Goal: Task Accomplishment & Management: Manage account settings

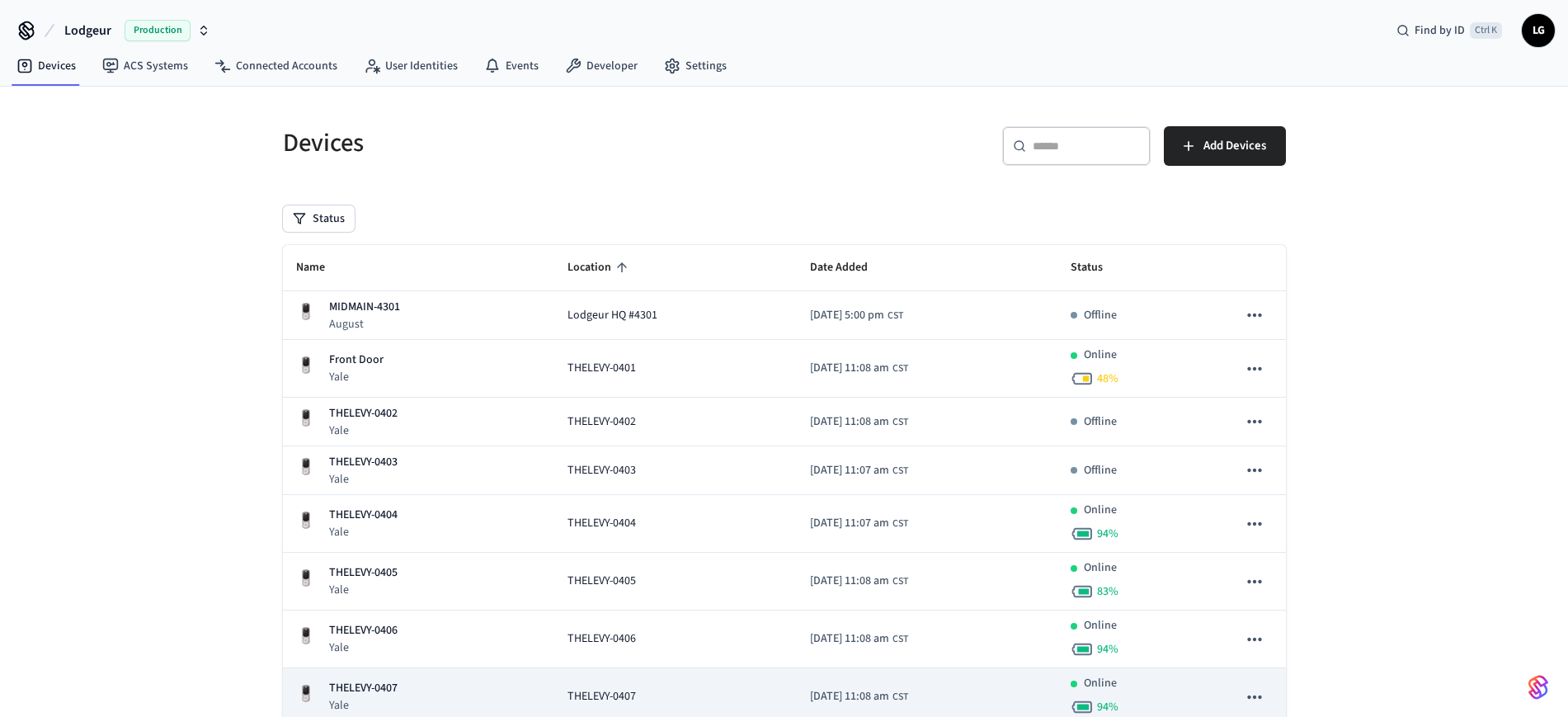
scroll to position [284, 0]
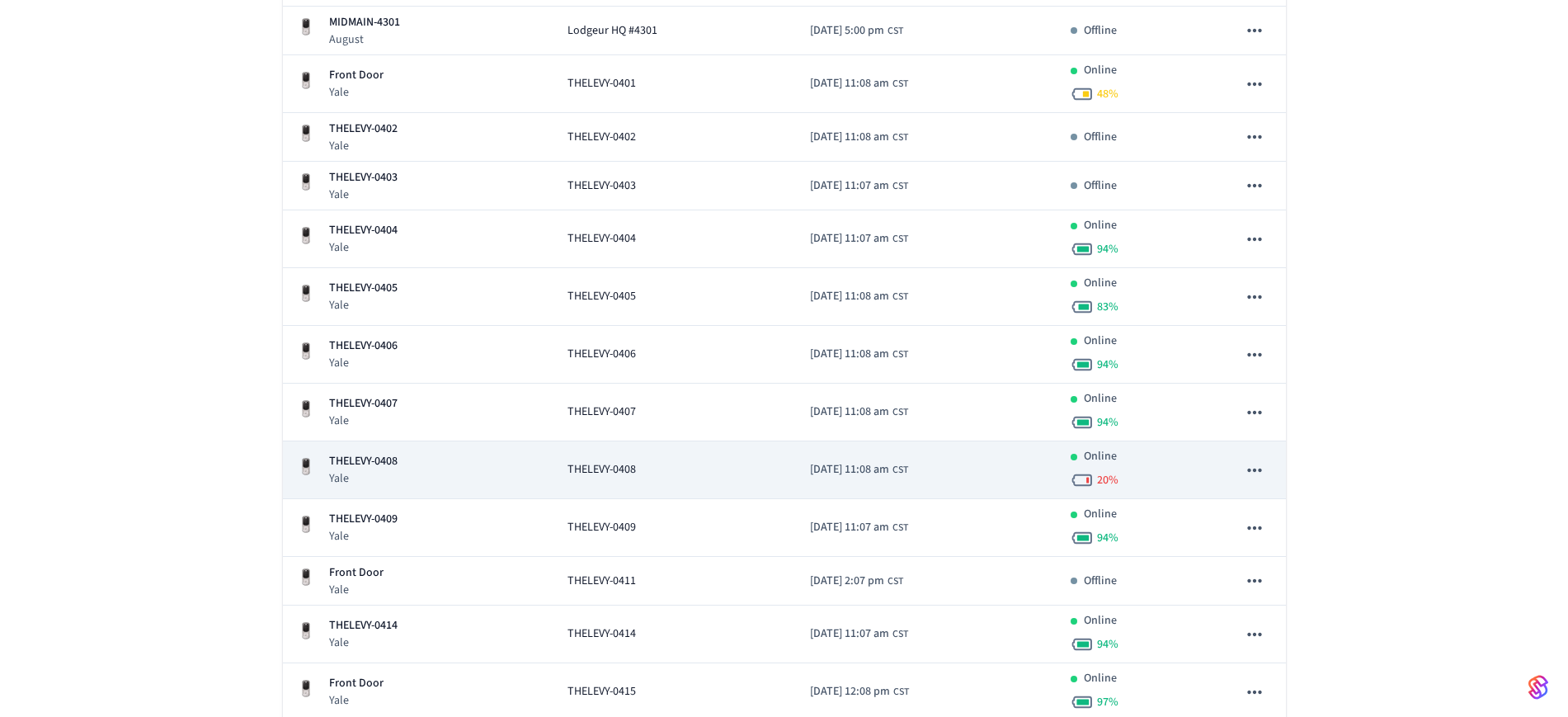
click at [592, 474] on span "THELEVY-0408" at bounding box center [602, 470] width 68 height 18
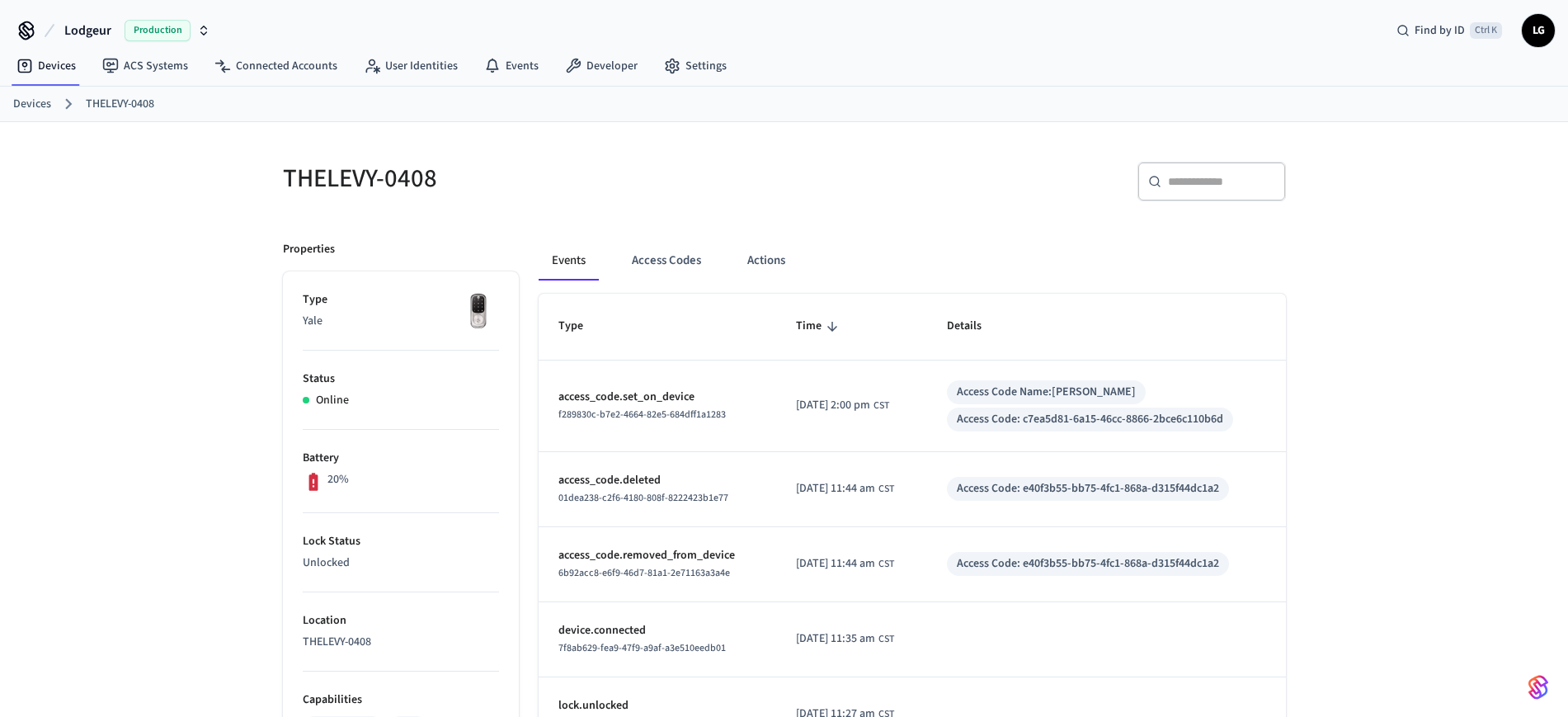
click at [26, 110] on link "Devices" at bounding box center [31, 104] width 38 height 18
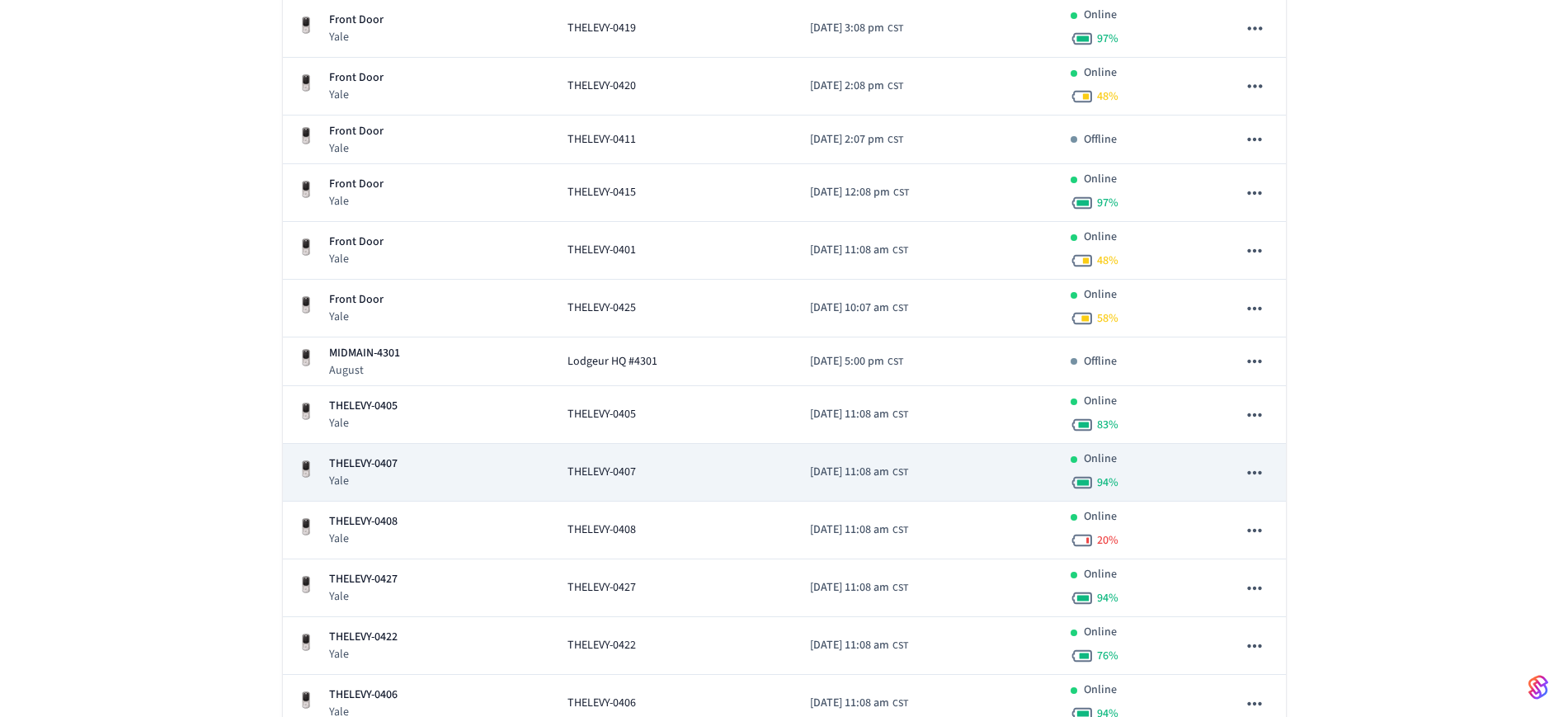
scroll to position [87, 0]
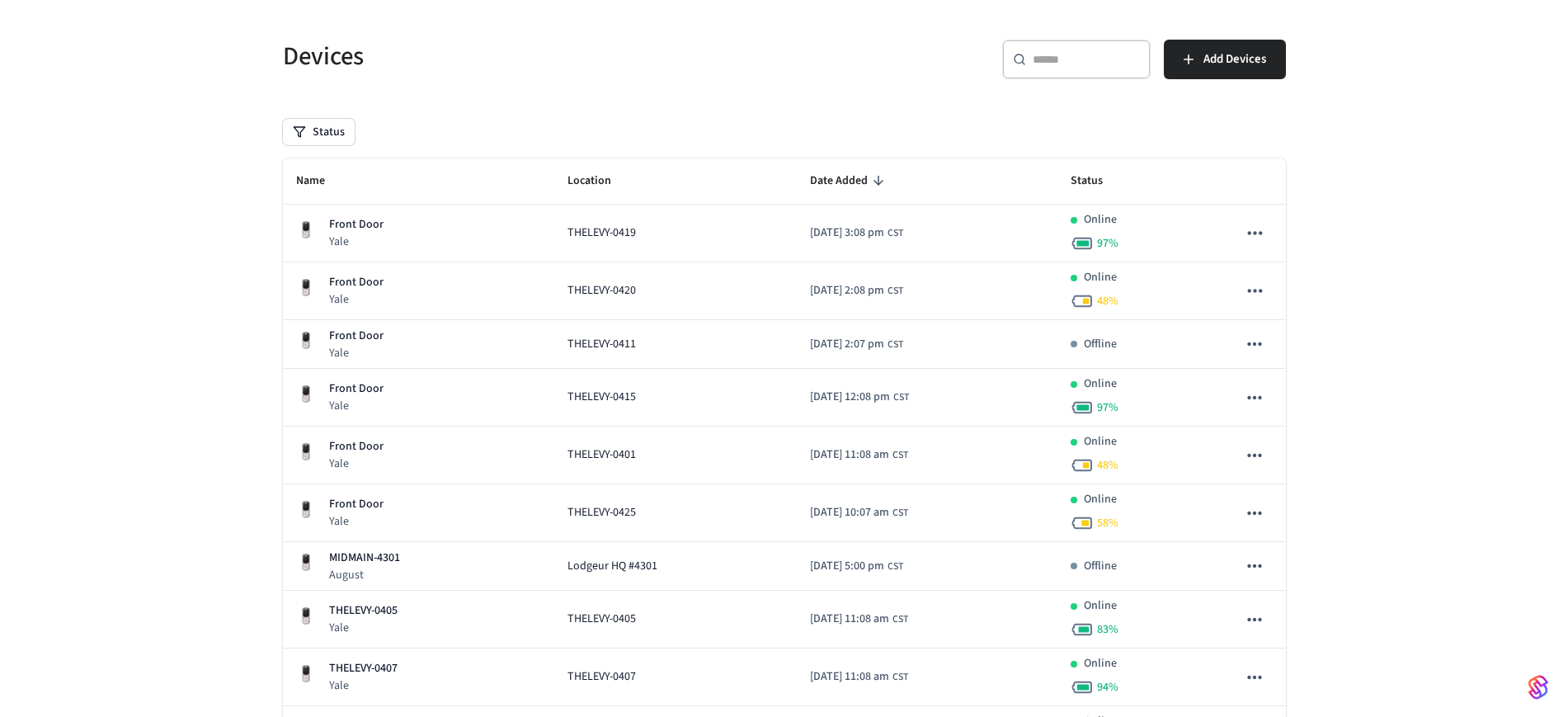
click at [1131, 44] on div "​ ​" at bounding box center [1076, 59] width 149 height 40
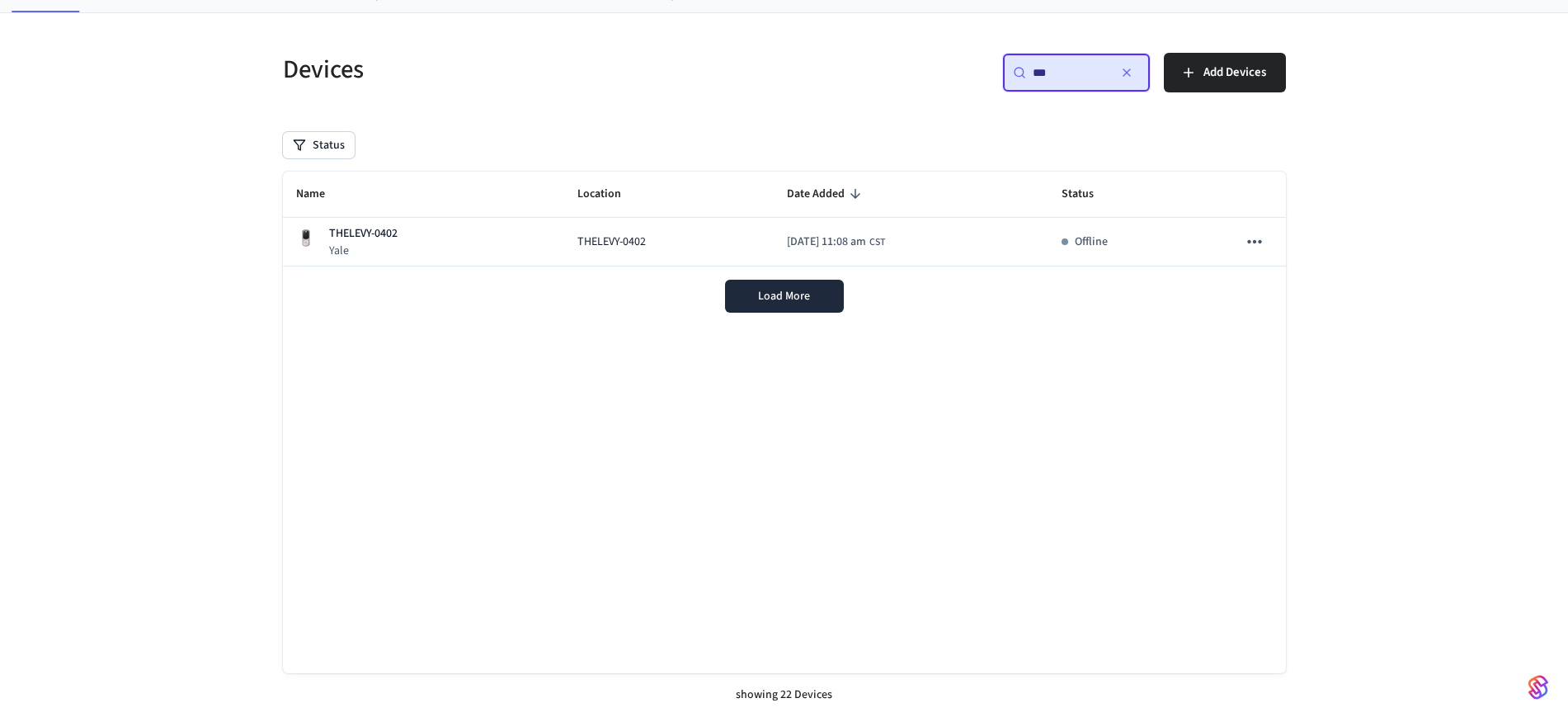
scroll to position [74, 0]
type input "***"
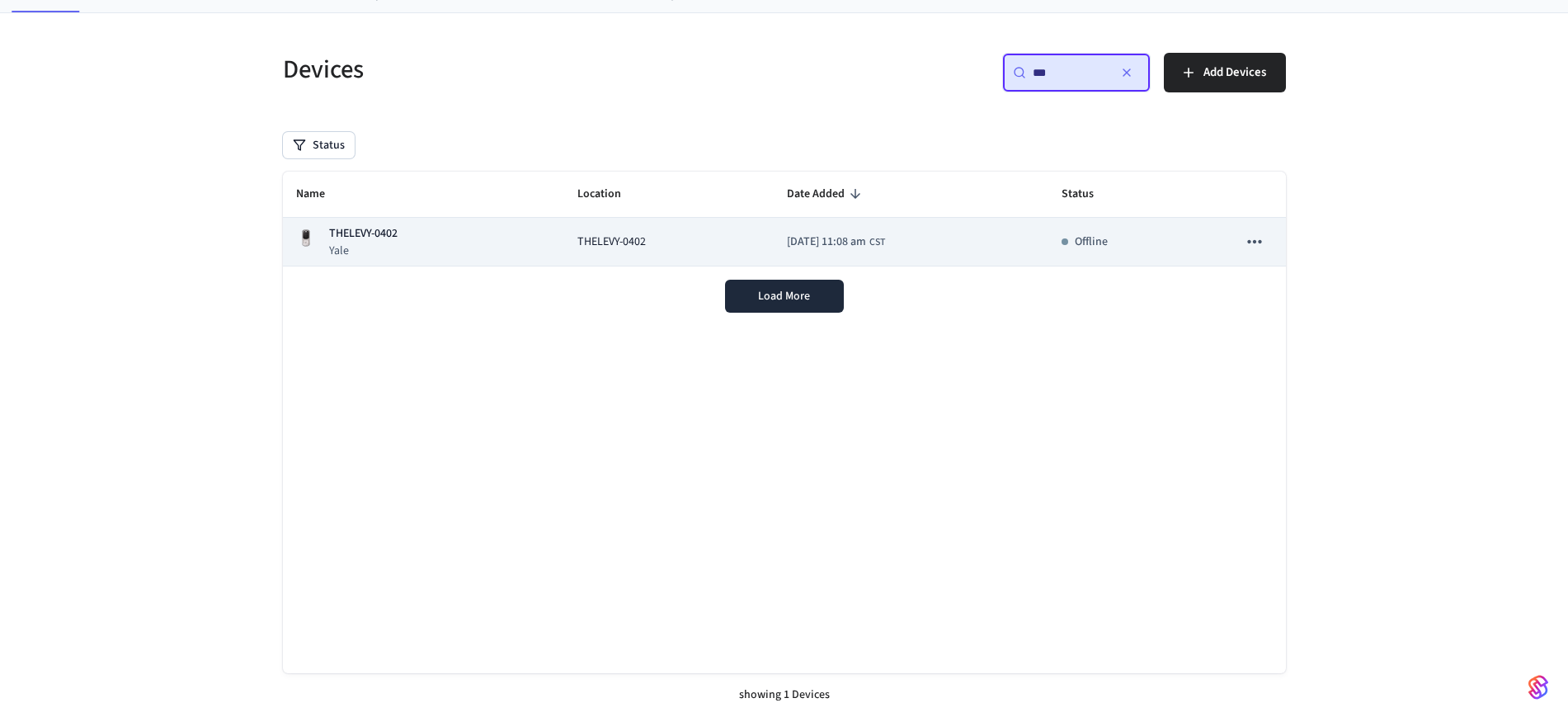
click at [611, 236] on span "THELEVY-0402" at bounding box center [612, 242] width 68 height 18
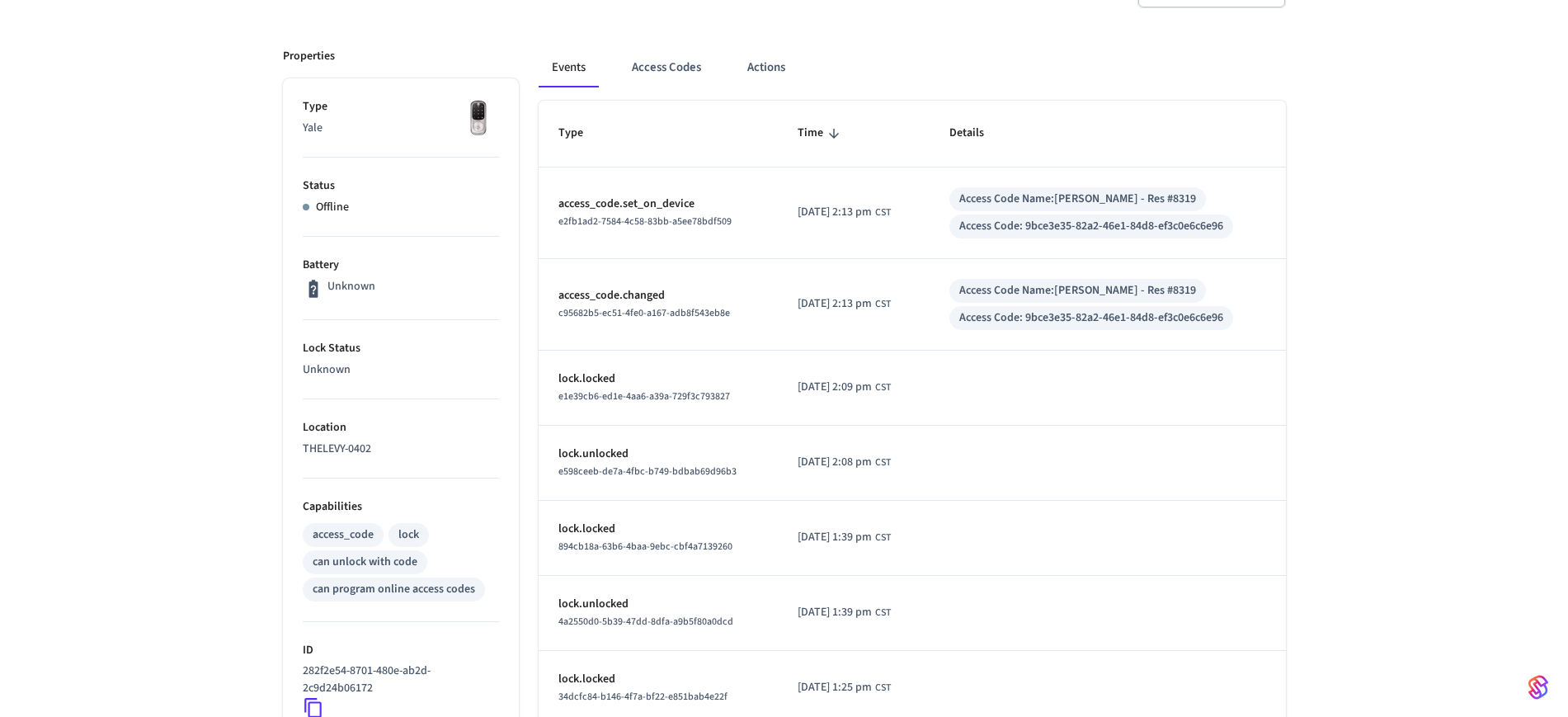
scroll to position [206, 0]
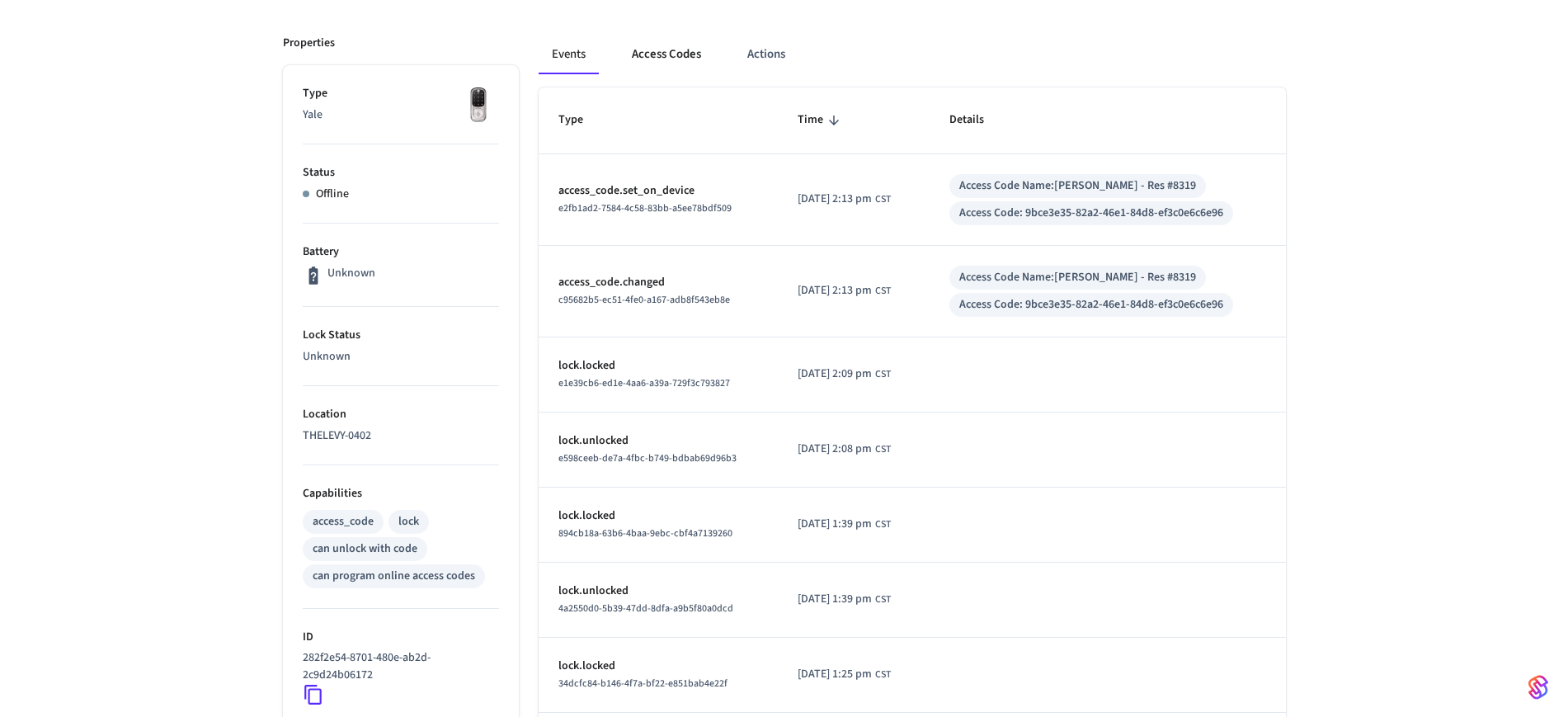
click at [686, 51] on button "Access Codes" at bounding box center [666, 54] width 96 height 40
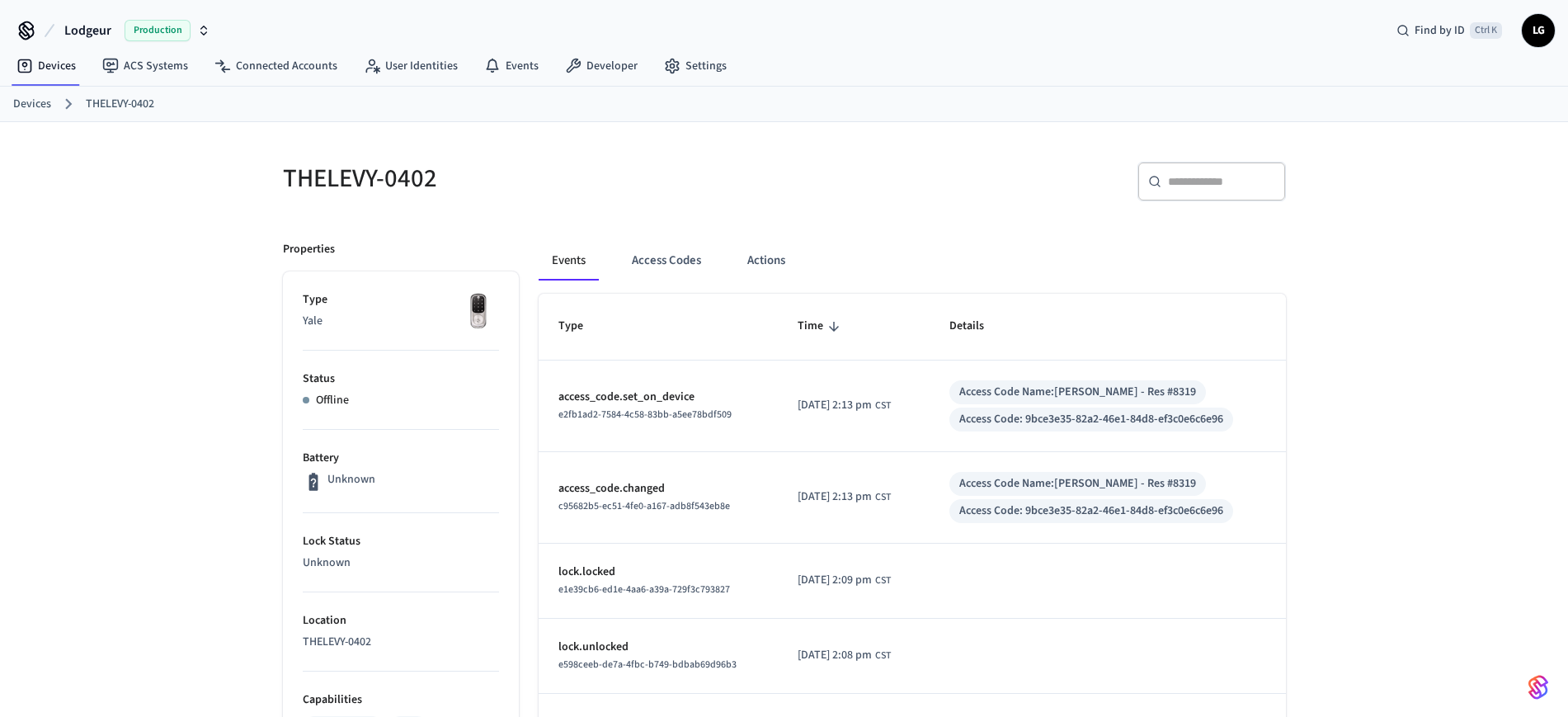
click at [702, 208] on div "THELEVY-0402" at bounding box center [519, 178] width 511 height 73
click at [689, 248] on button "Access Codes" at bounding box center [666, 260] width 96 height 40
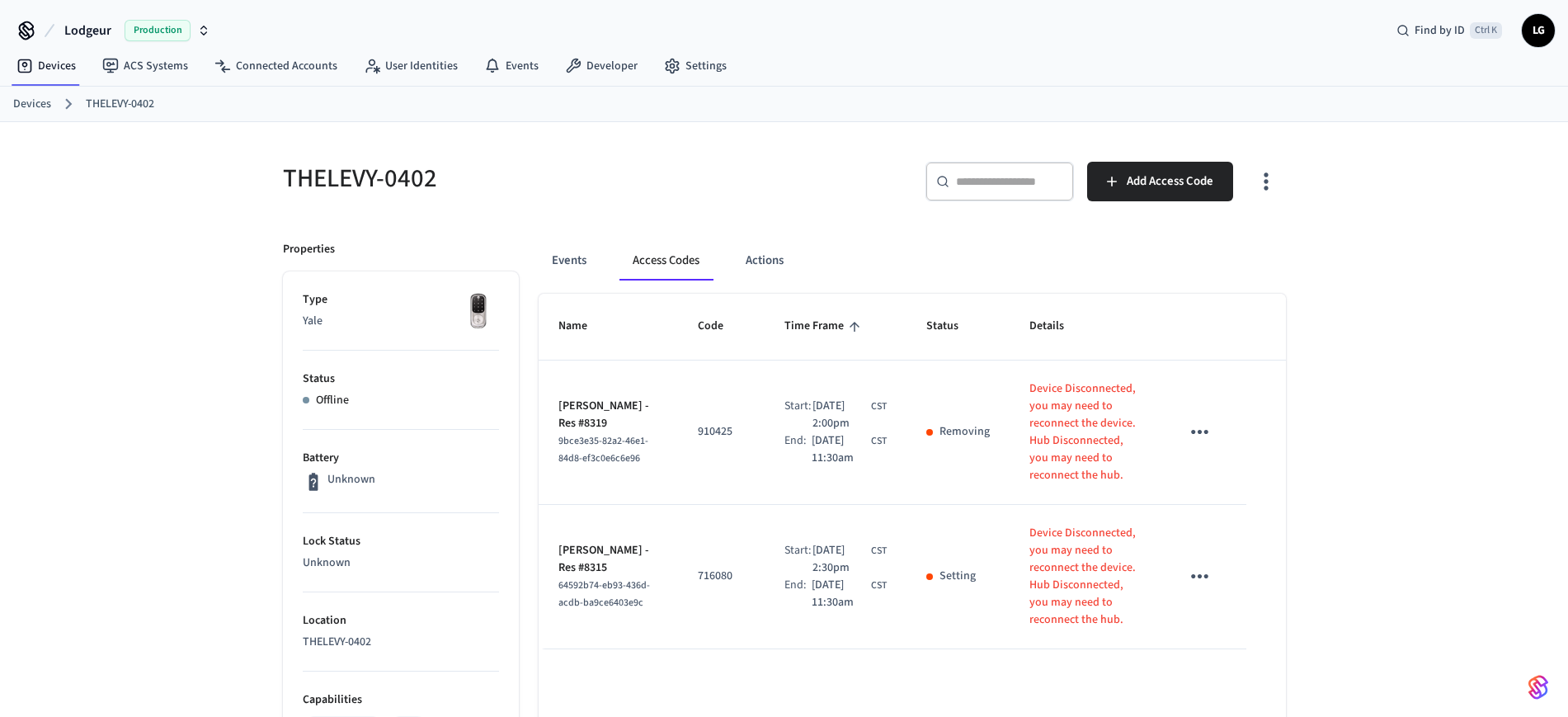
click at [1197, 432] on icon "sticky table" at bounding box center [1200, 432] width 26 height 26
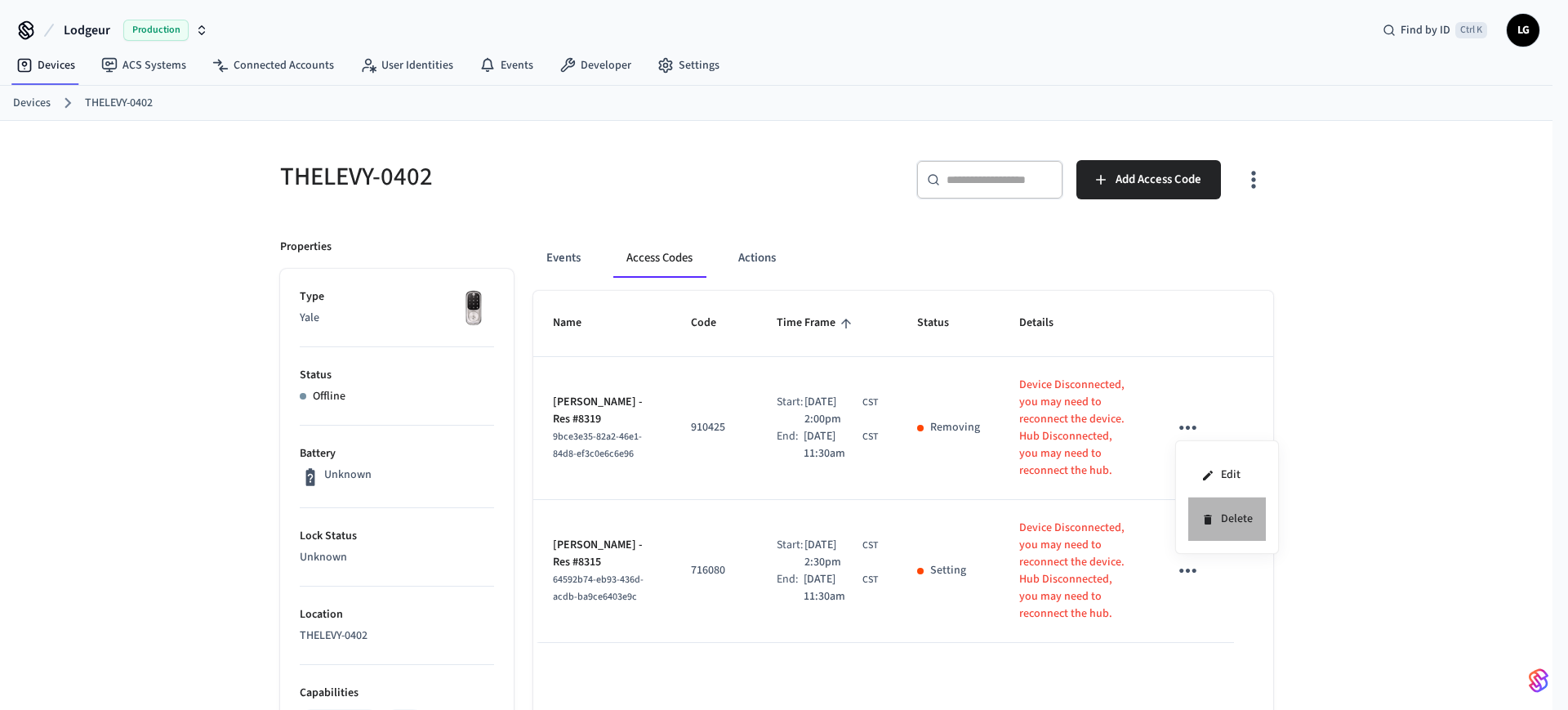
click at [1236, 516] on li "Delete" at bounding box center [1226, 518] width 78 height 43
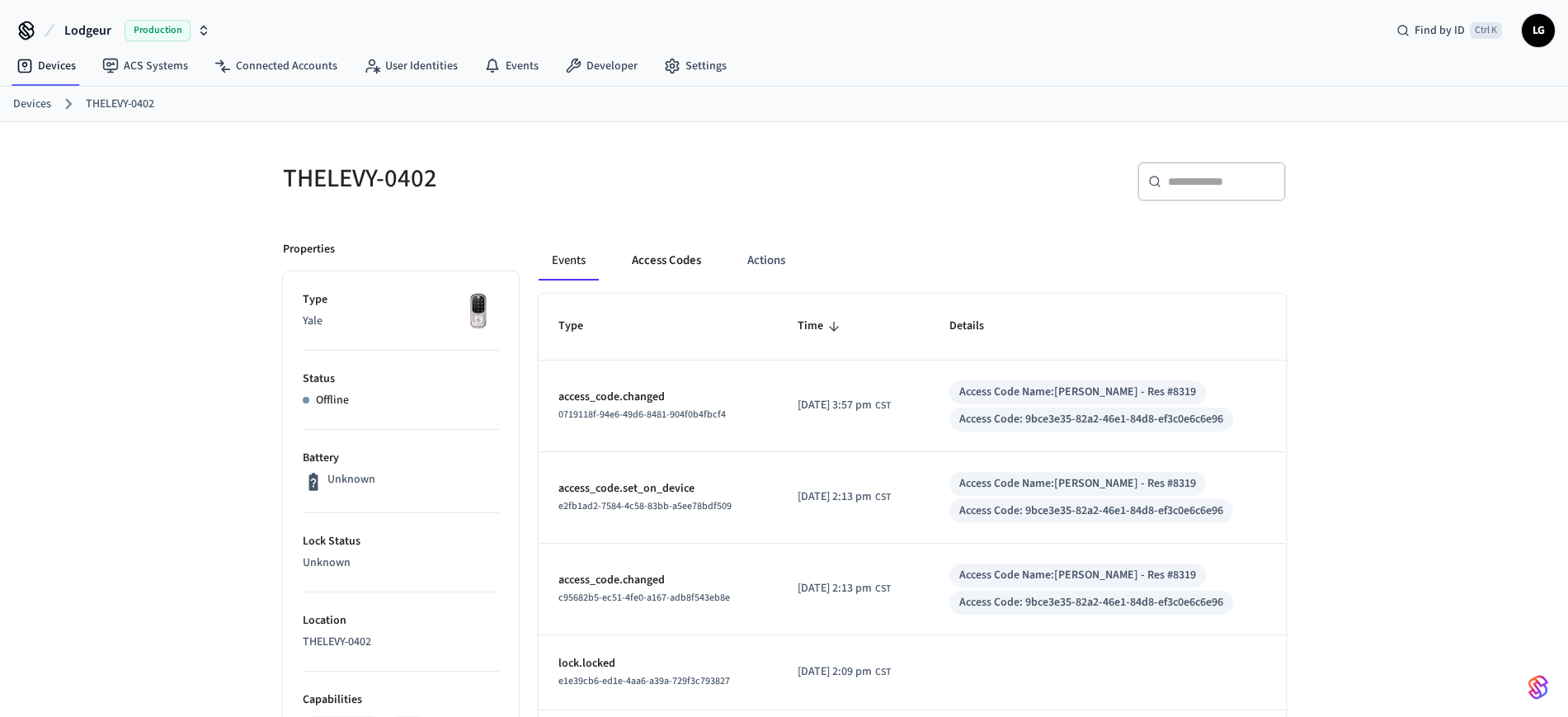
click at [628, 253] on button "Access Codes" at bounding box center [666, 260] width 96 height 40
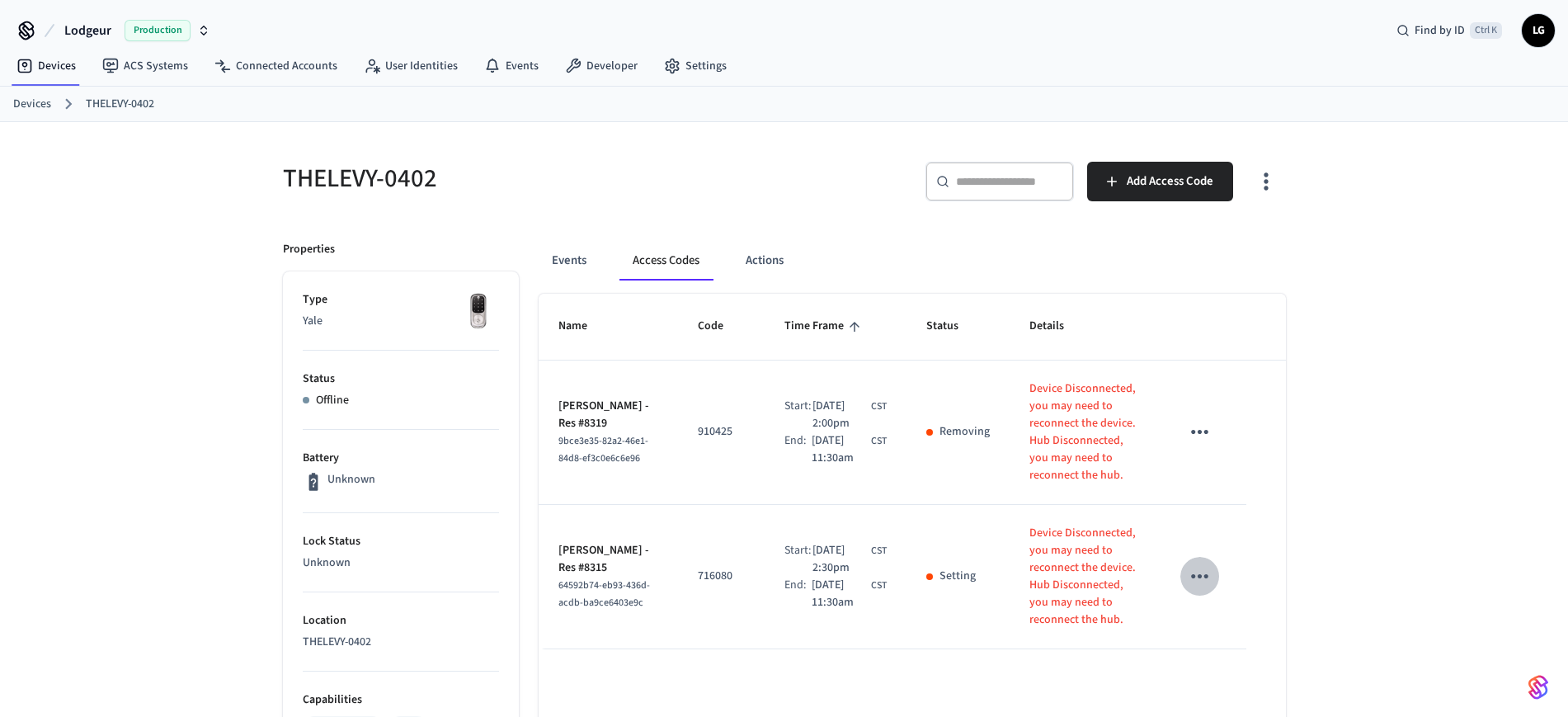
click at [1203, 575] on icon "sticky table" at bounding box center [1200, 576] width 26 height 26
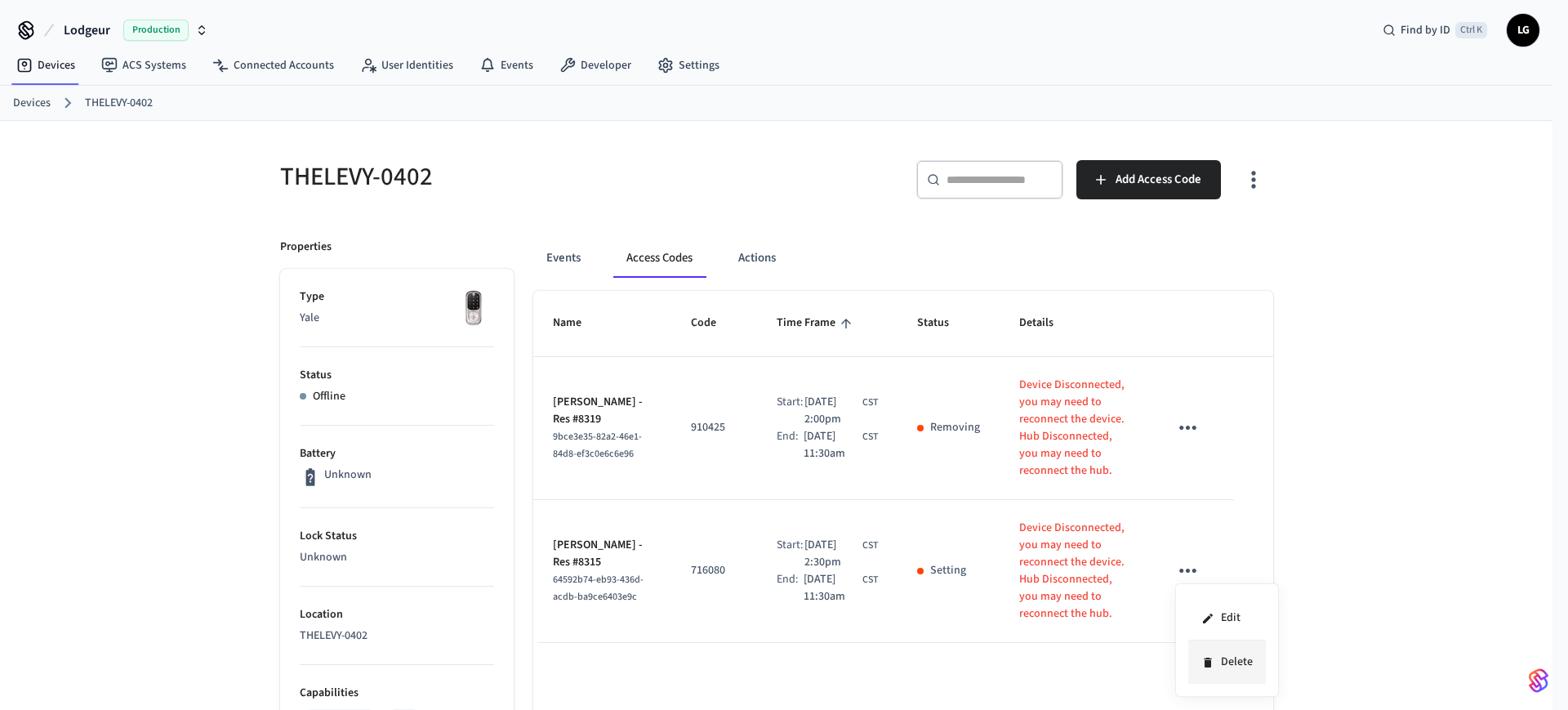
click at [1249, 664] on li "Delete" at bounding box center [1226, 662] width 78 height 43
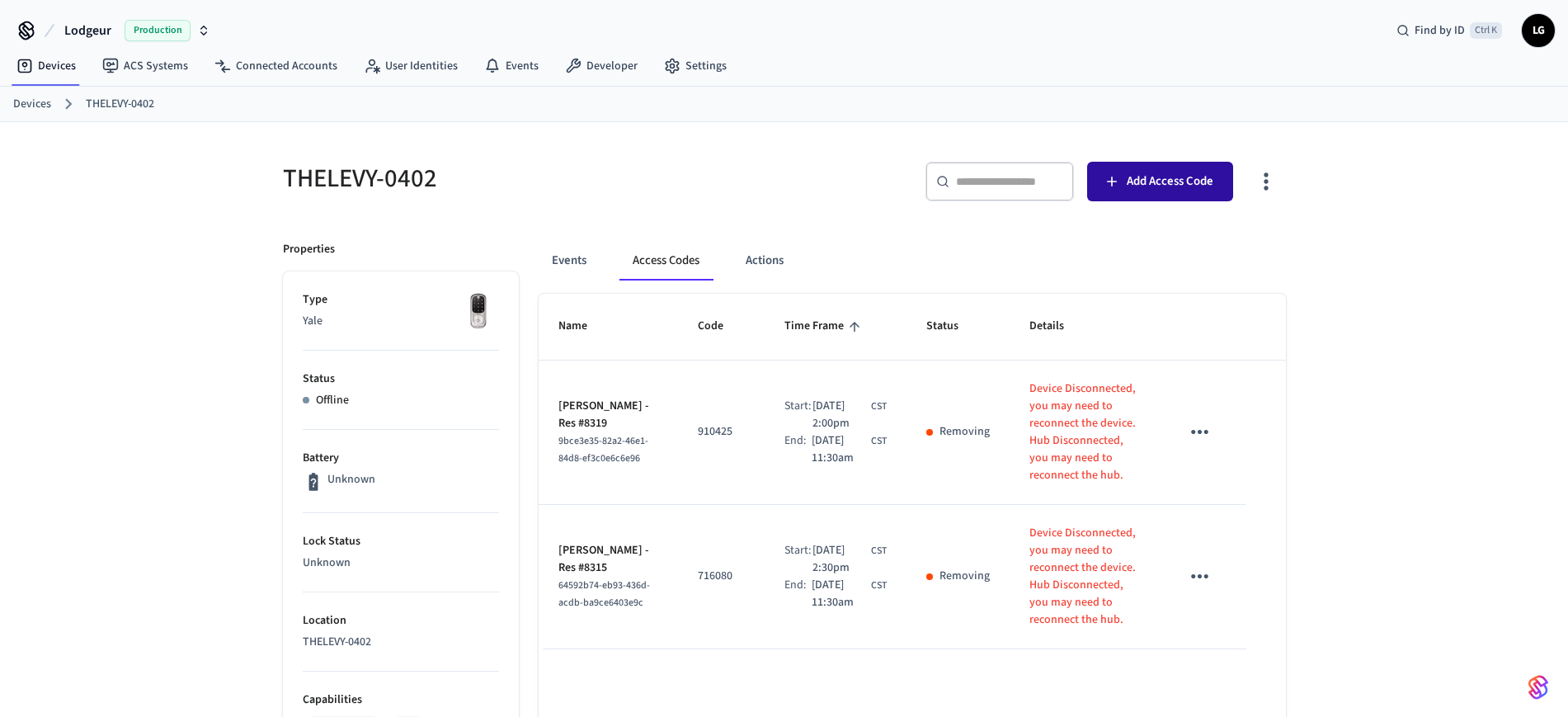
click at [1140, 171] on span "Add Access Code" at bounding box center [1170, 181] width 87 height 21
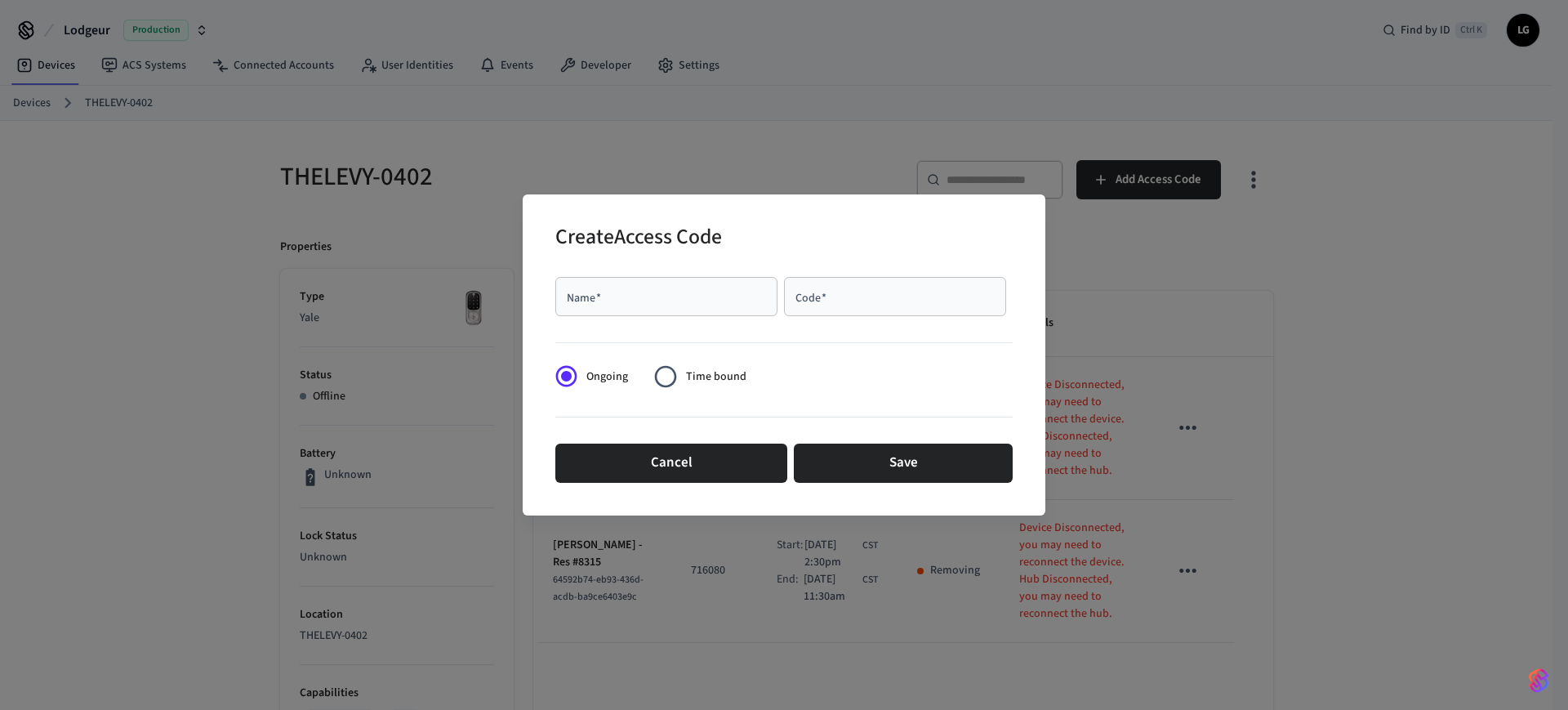
click at [853, 286] on div "Code   *" at bounding box center [895, 296] width 222 height 39
paste input "*********"
paste input "*****"
type input "**********"
click at [662, 290] on input "Name   *" at bounding box center [666, 296] width 203 height 16
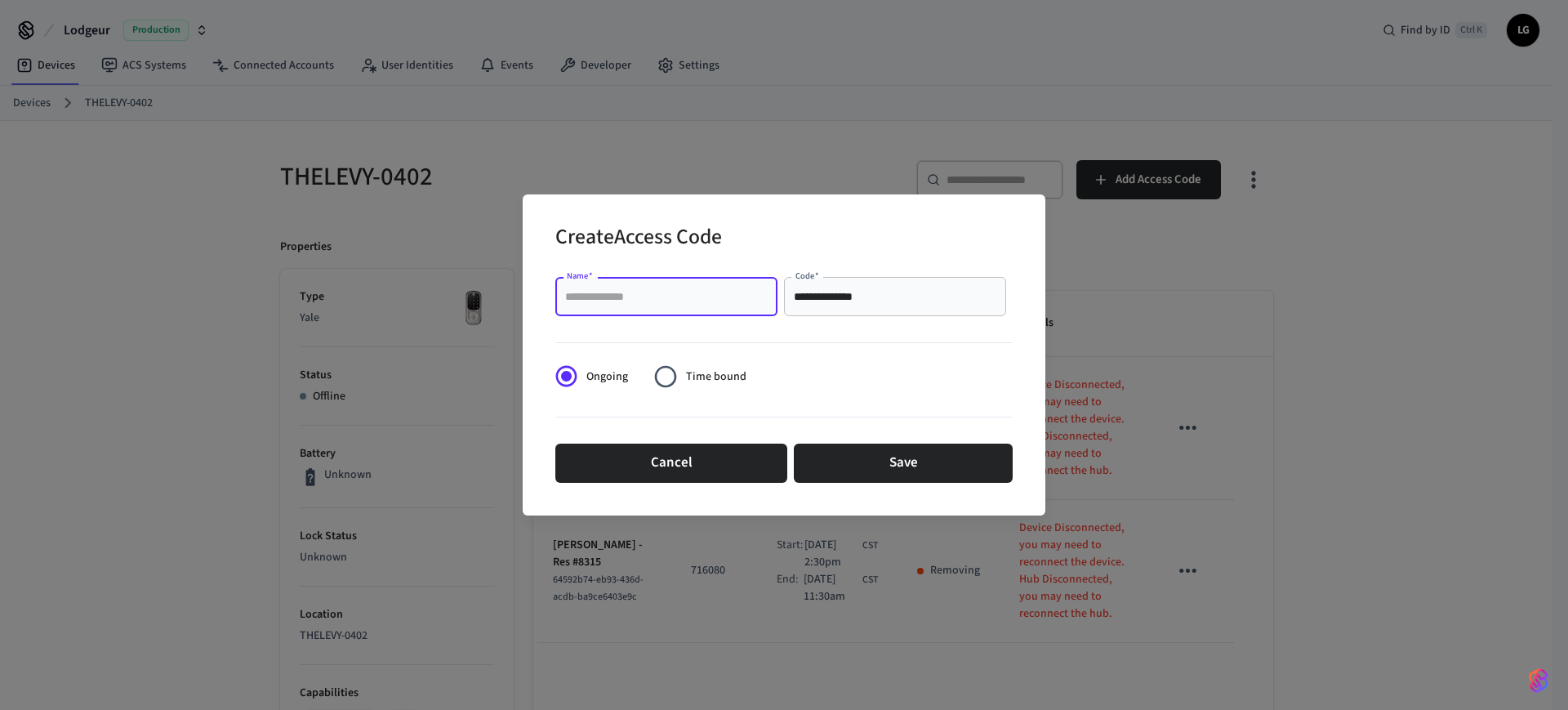
paste input "**********"
type input "**********"
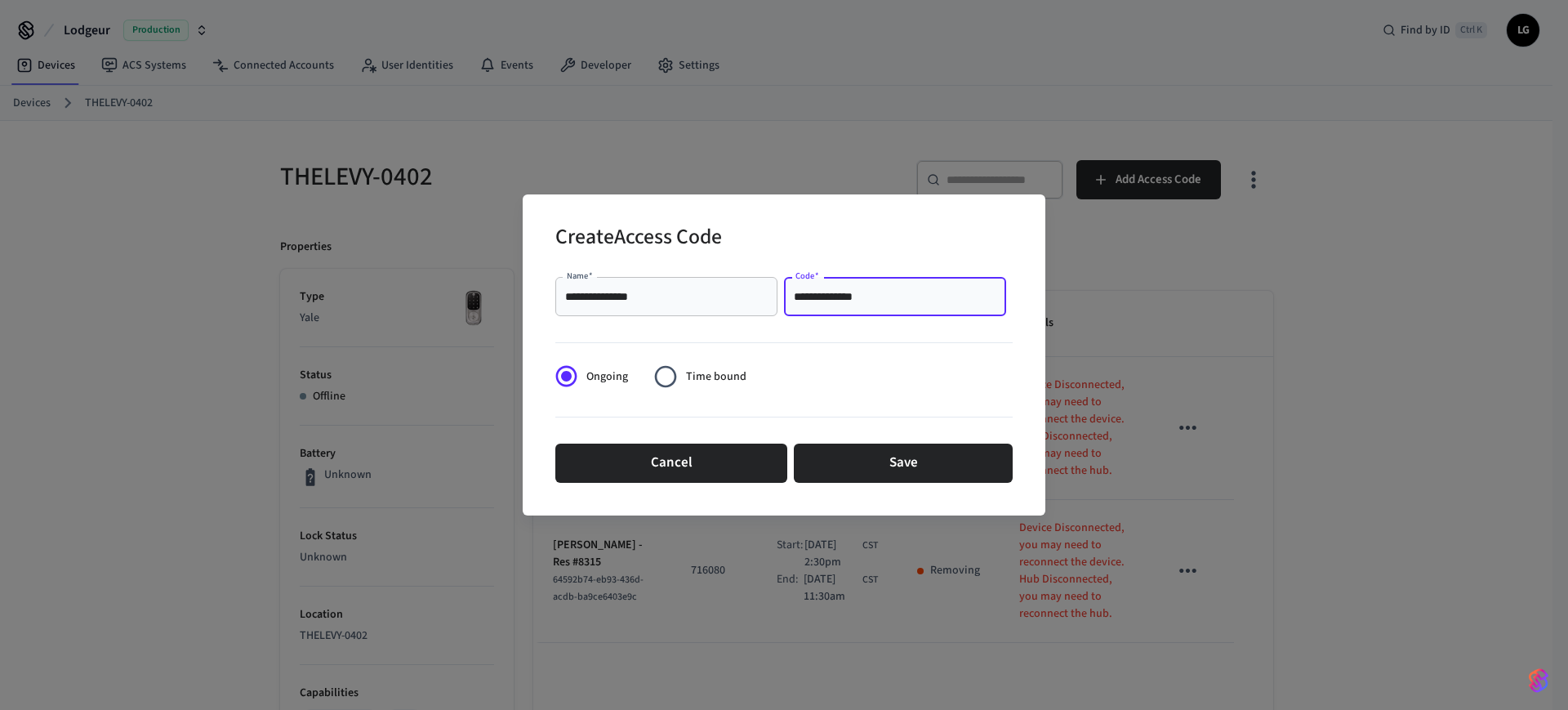
drag, startPoint x: 882, startPoint y: 303, endPoint x: 643, endPoint y: 308, distance: 239.1
click at [643, 308] on div "**********" at bounding box center [784, 296] width 457 height 52
paste input "text"
type input "******"
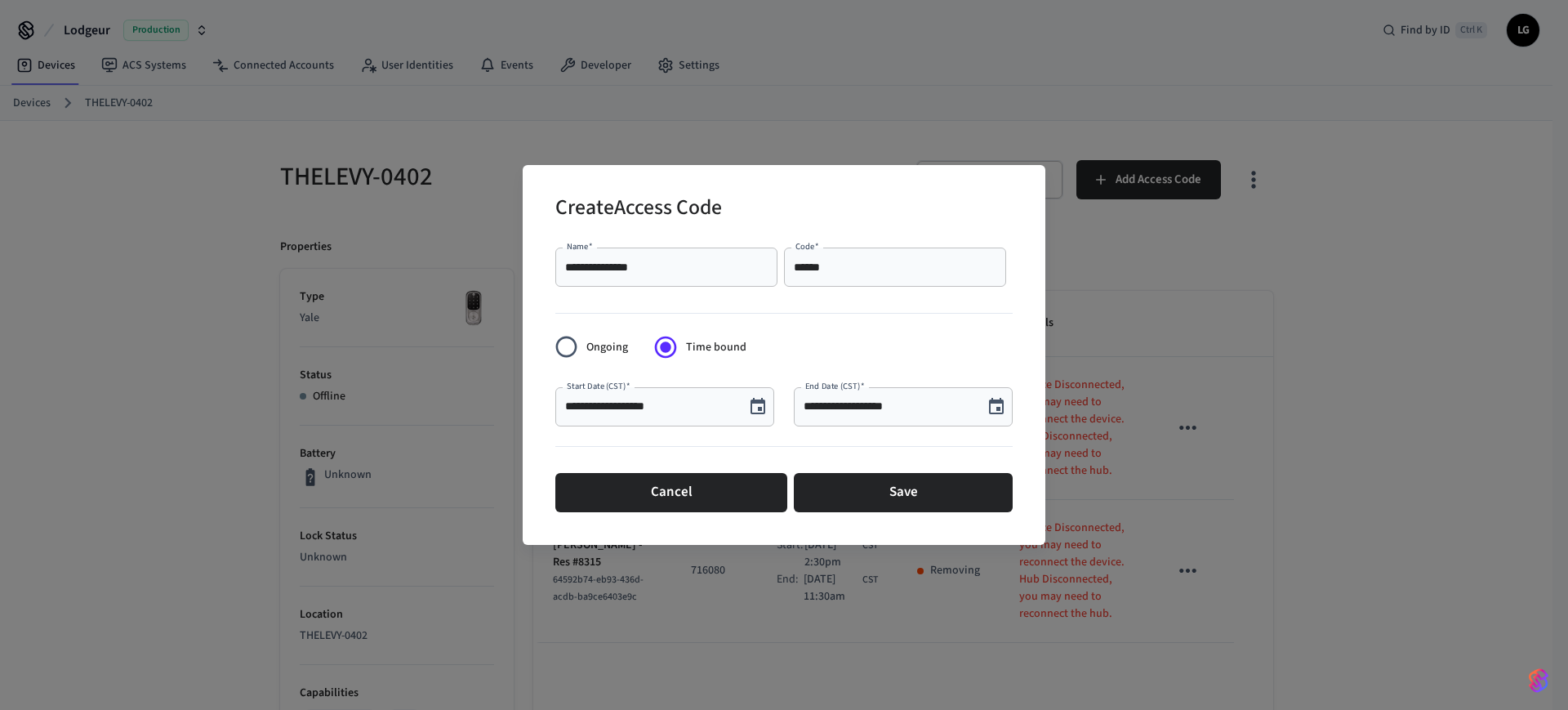
click at [1002, 410] on icon "Choose date, selected date is Oct 3, 2025" at bounding box center [996, 406] width 15 height 16
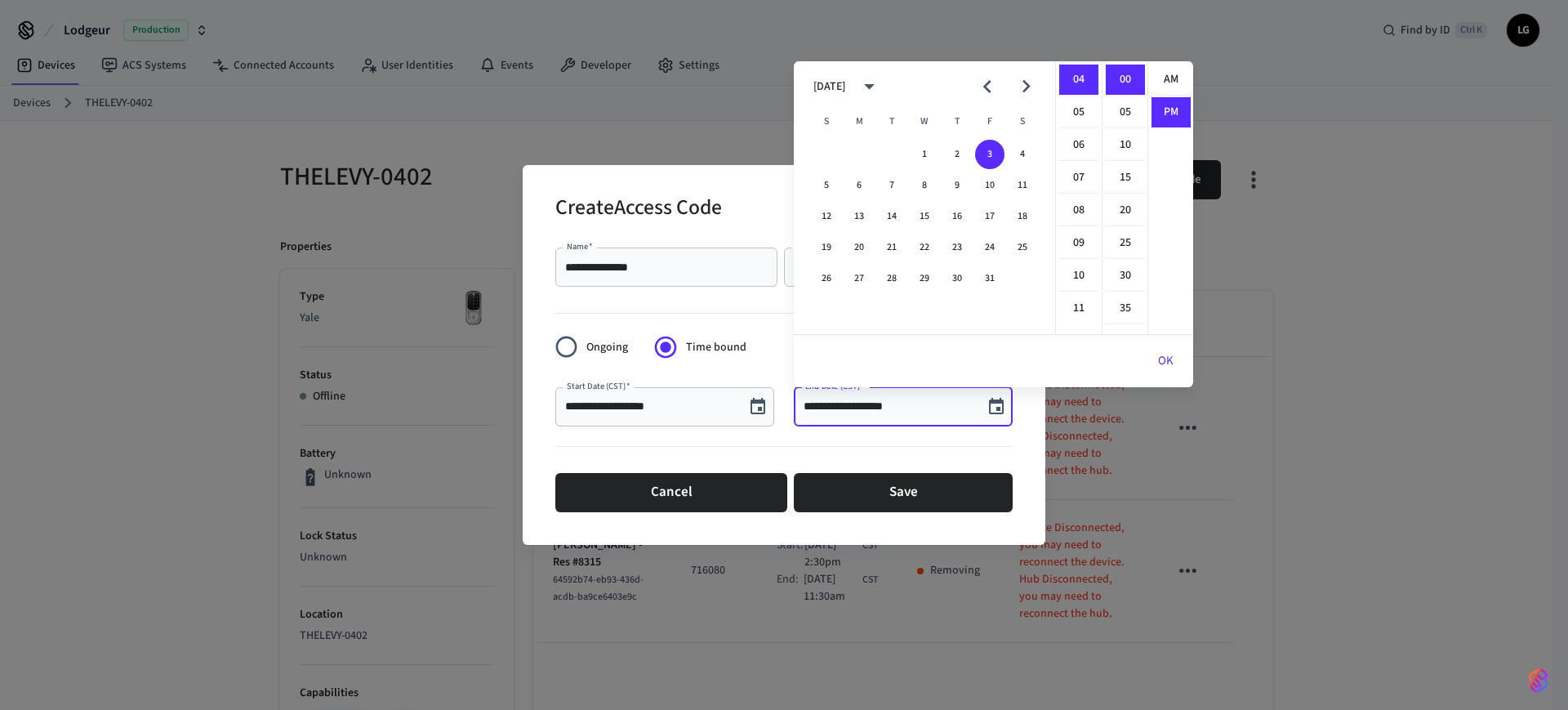
scroll to position [30, 0]
click at [821, 179] on button "5" at bounding box center [826, 185] width 29 height 29
click at [1081, 302] on li "11" at bounding box center [1078, 308] width 39 height 30
click at [1124, 301] on li "35" at bounding box center [1125, 309] width 39 height 31
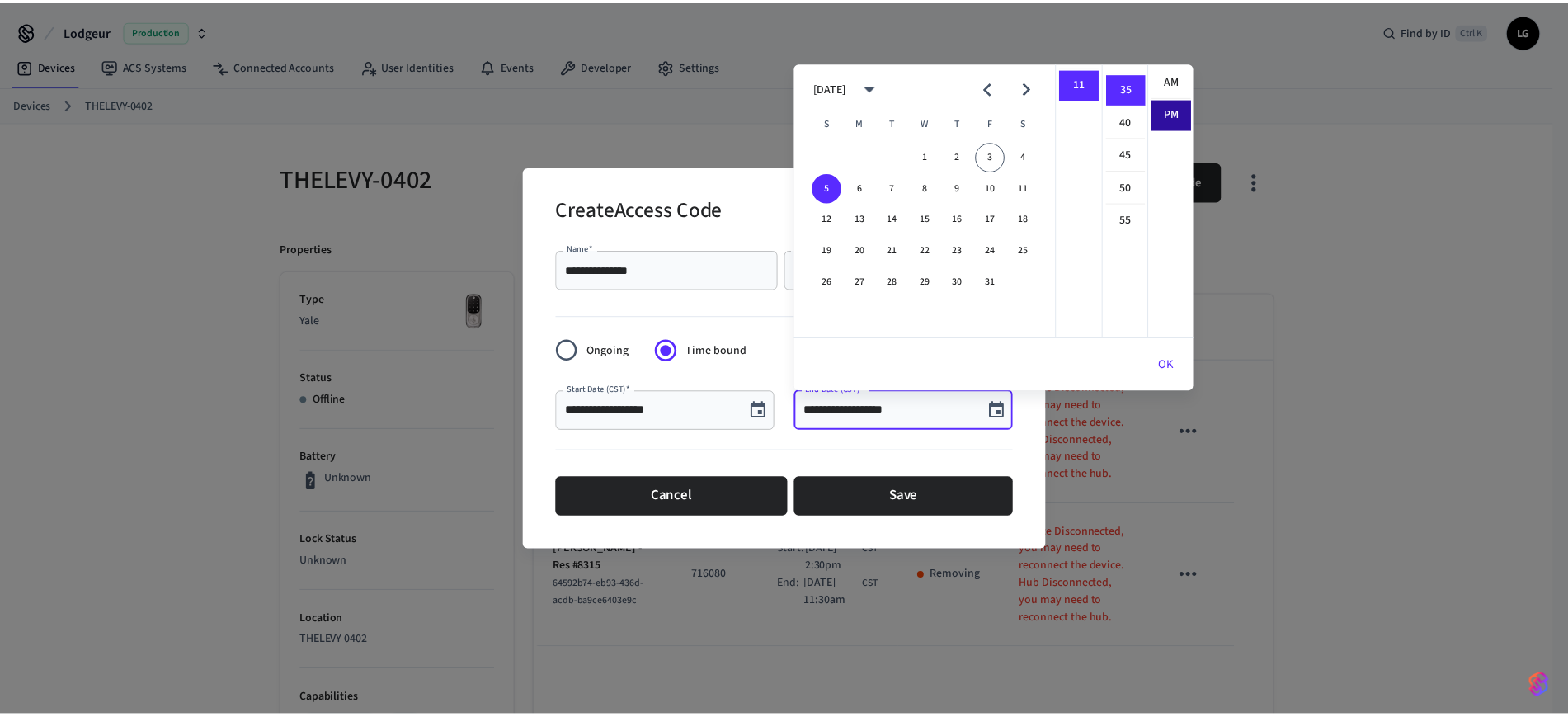
scroll to position [231, 0]
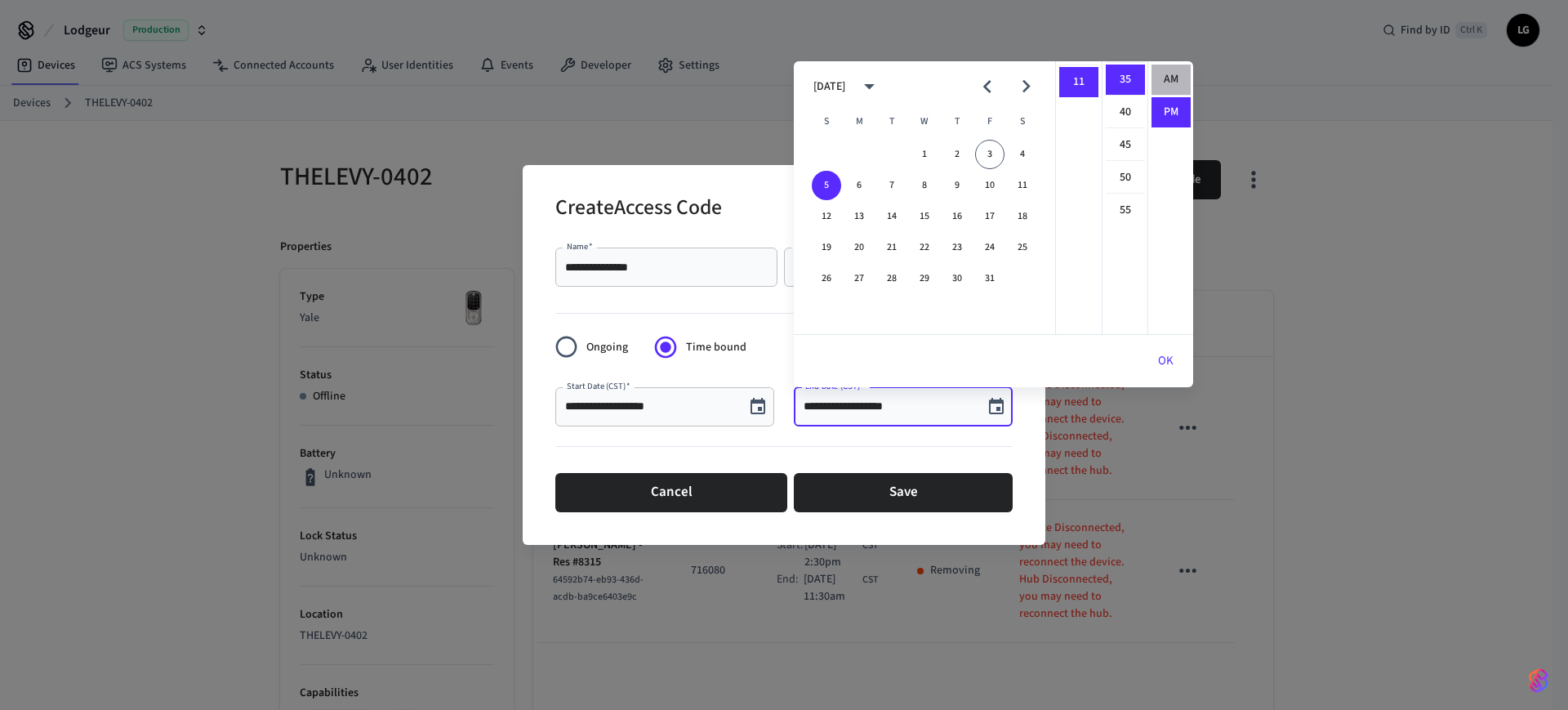
click at [1162, 80] on li "AM" at bounding box center [1171, 80] width 39 height 31
type input "**********"
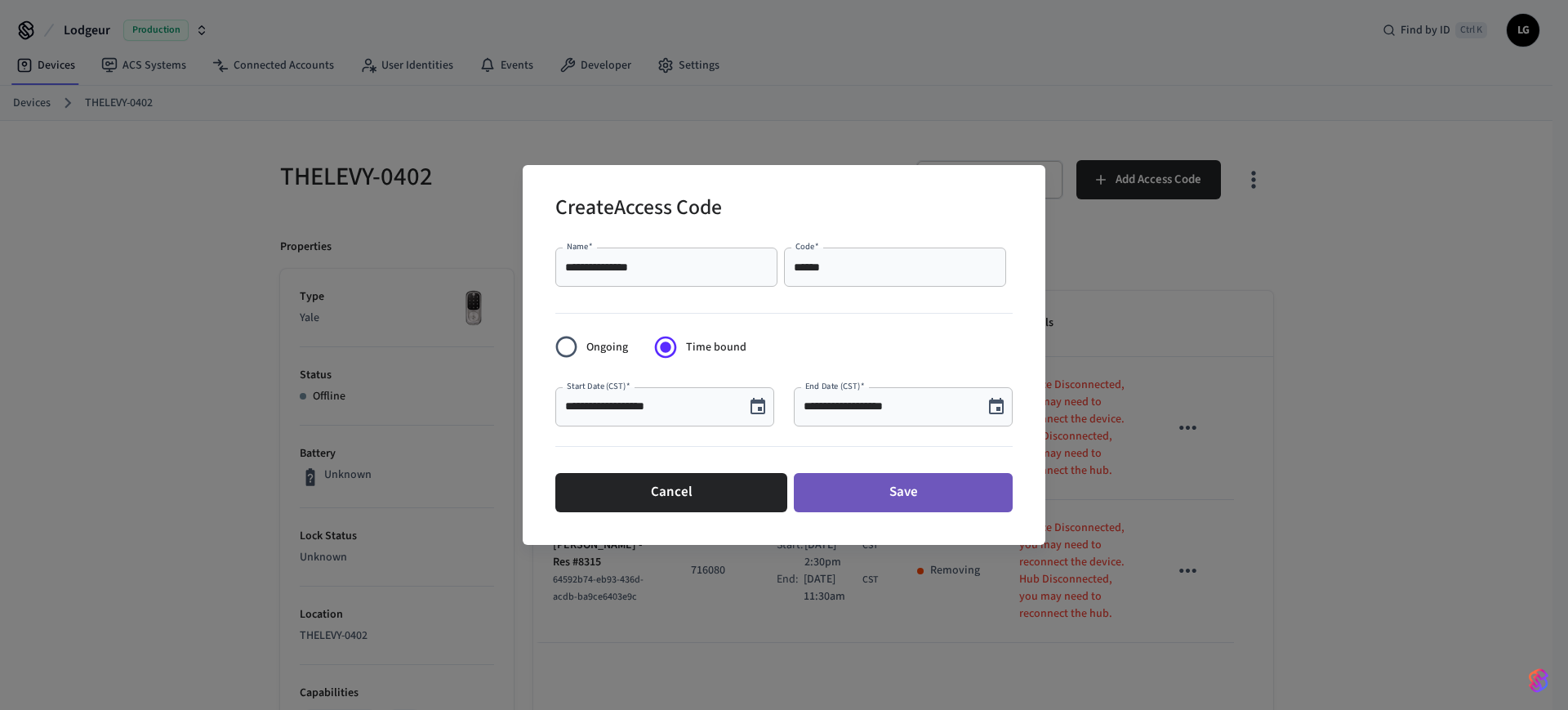
click at [943, 483] on button "Save" at bounding box center [904, 492] width 219 height 39
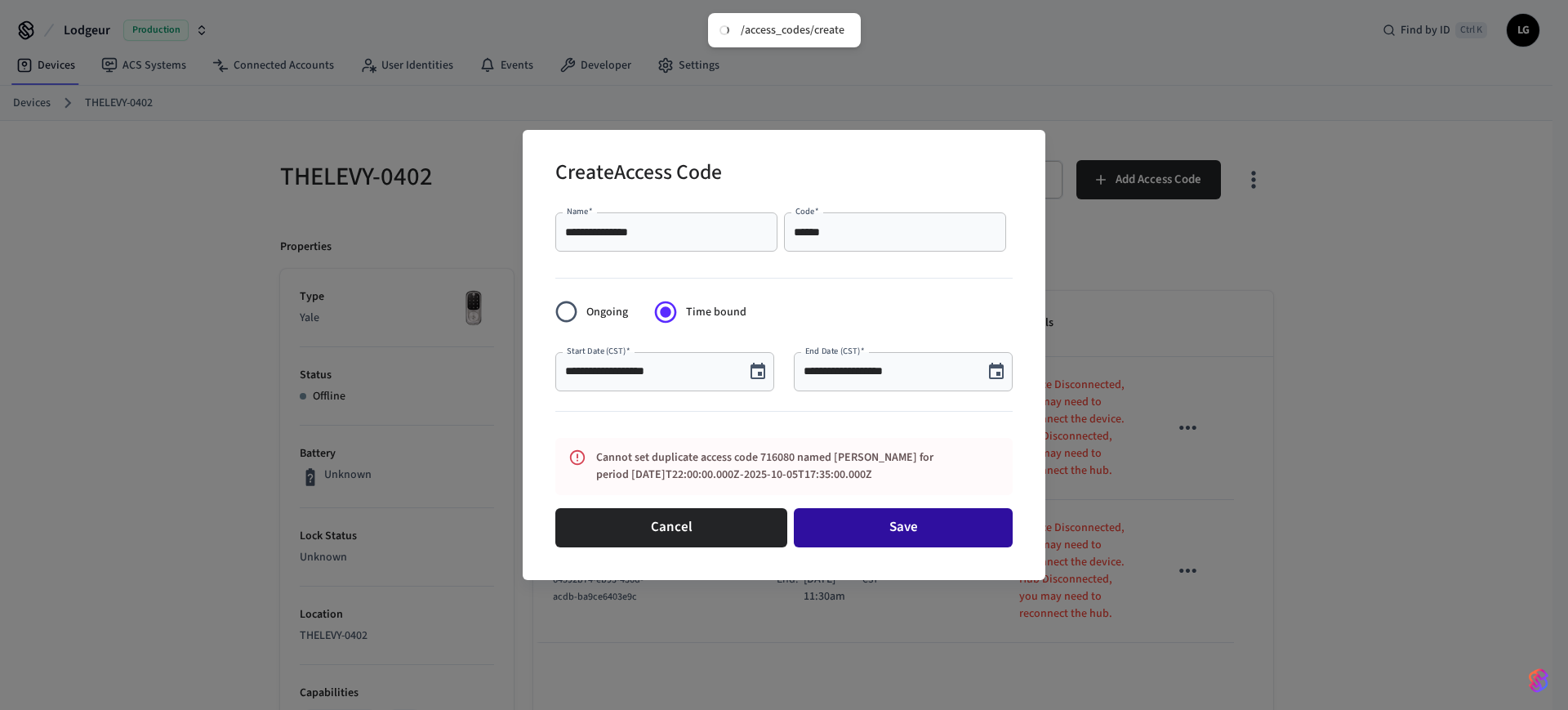
click at [871, 524] on button "Save" at bounding box center [904, 527] width 219 height 39
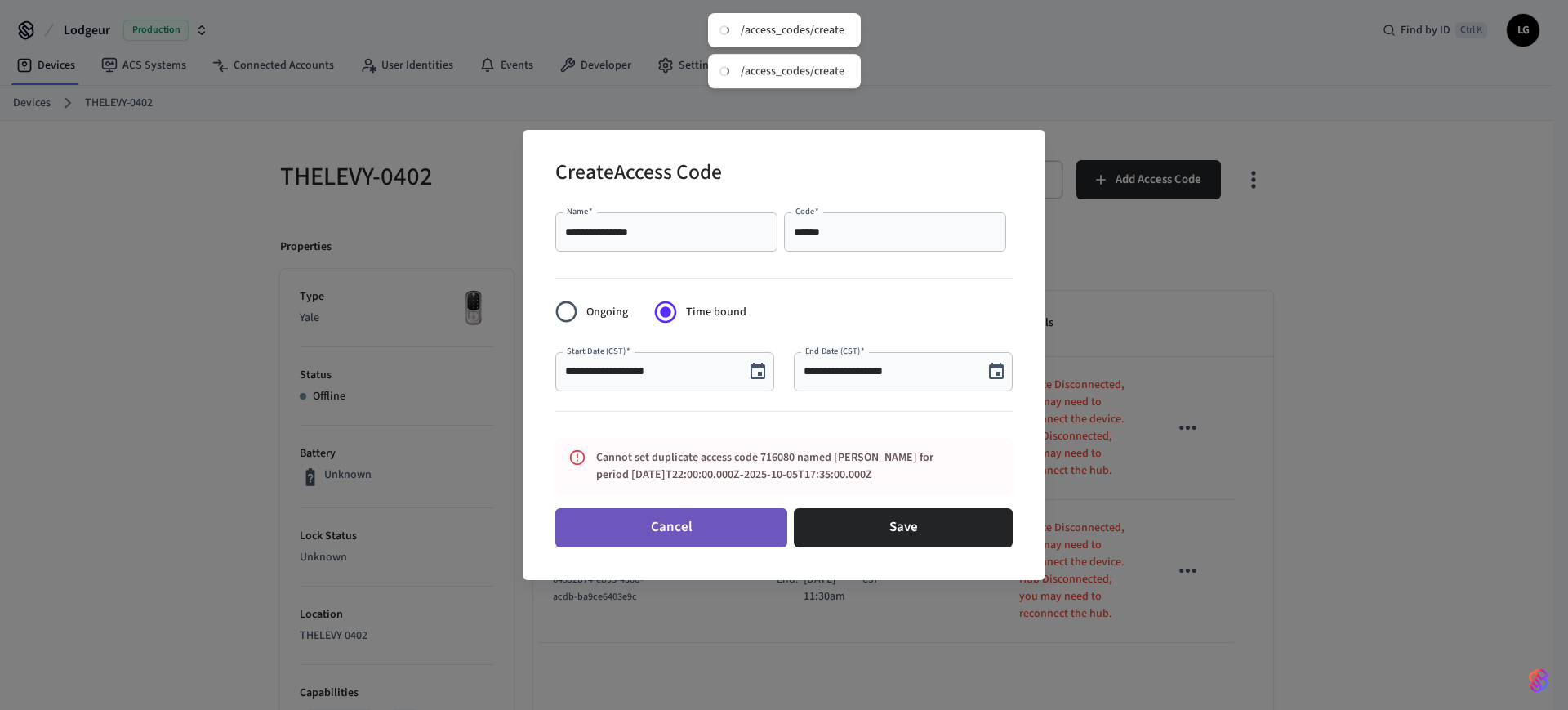
click at [642, 540] on button "Cancel" at bounding box center [672, 527] width 232 height 39
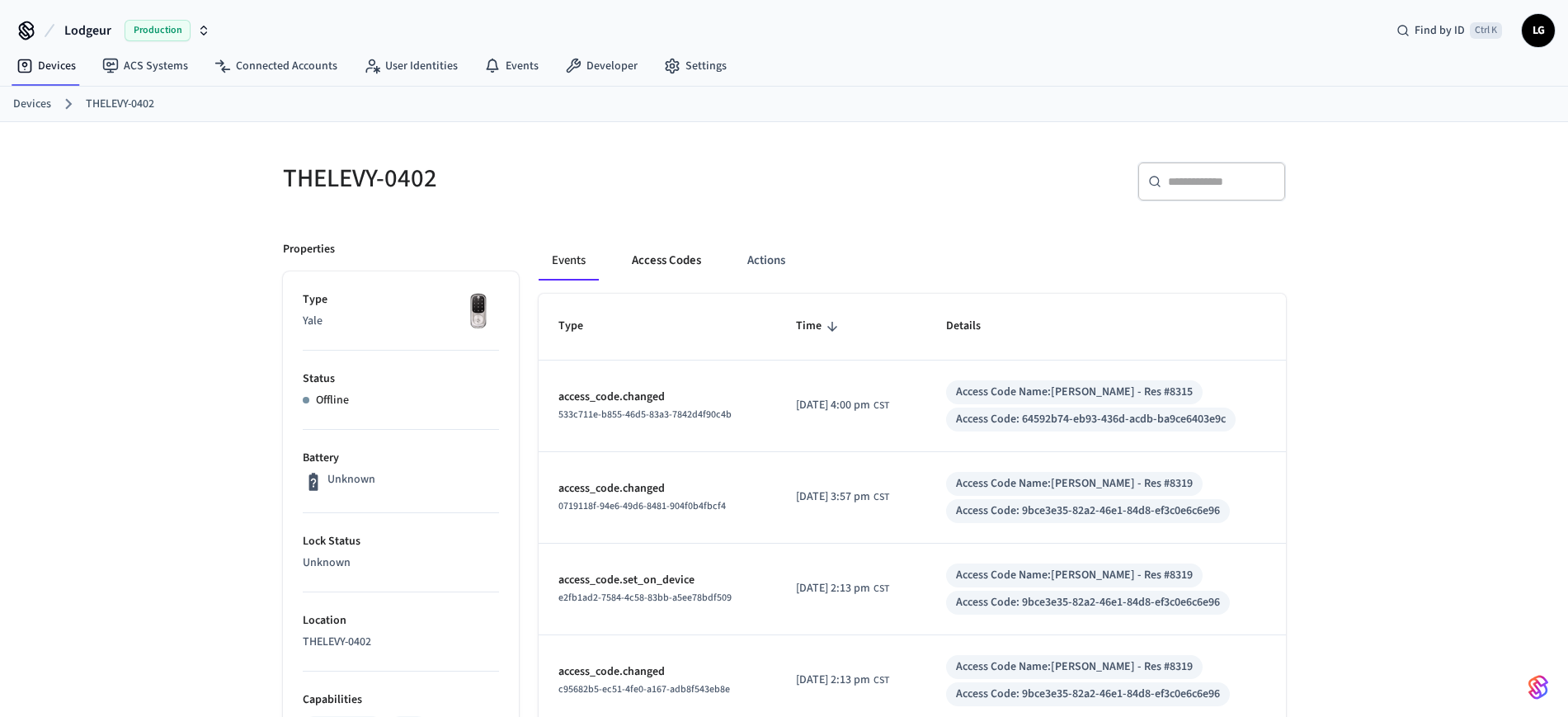
click at [650, 260] on button "Access Codes" at bounding box center [666, 260] width 96 height 40
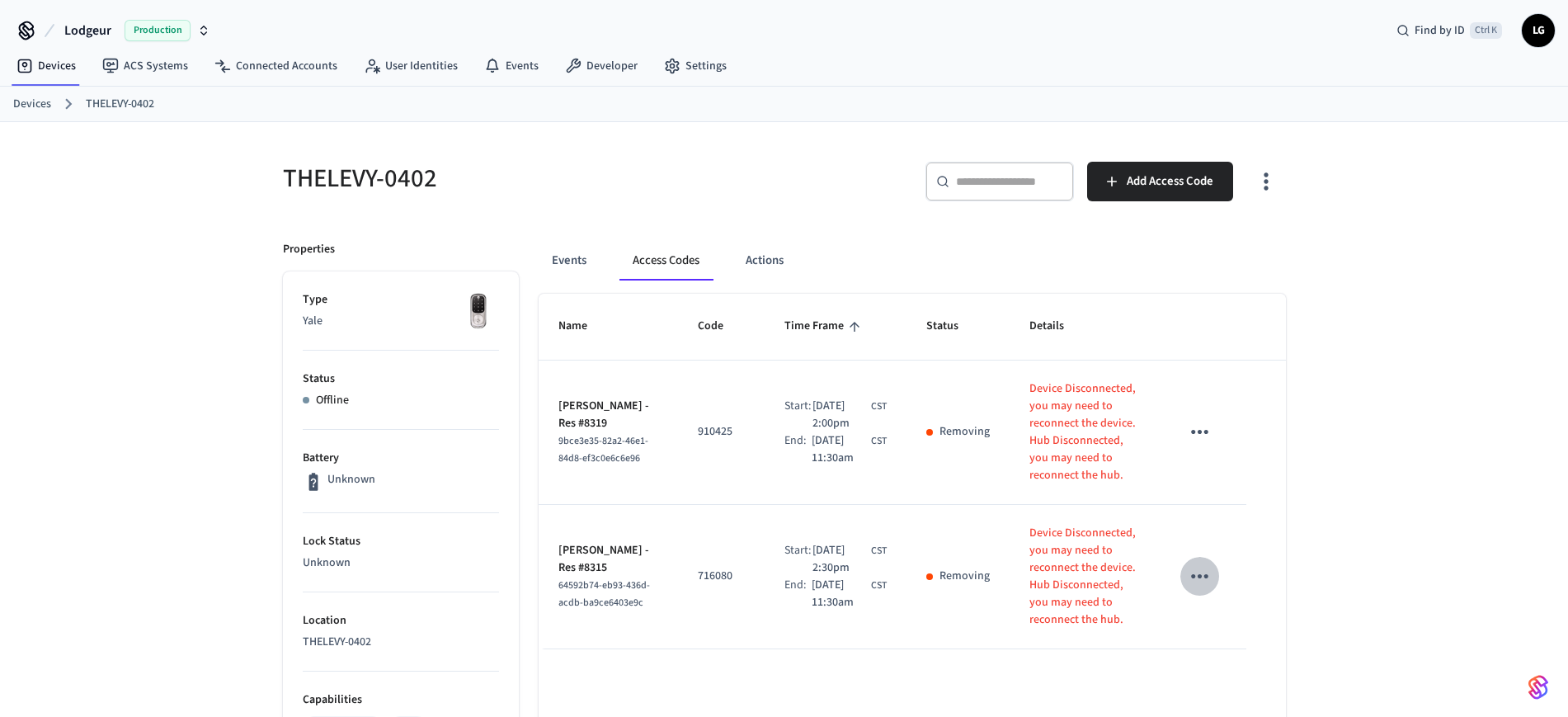
click at [1197, 563] on icon "sticky table" at bounding box center [1200, 576] width 26 height 26
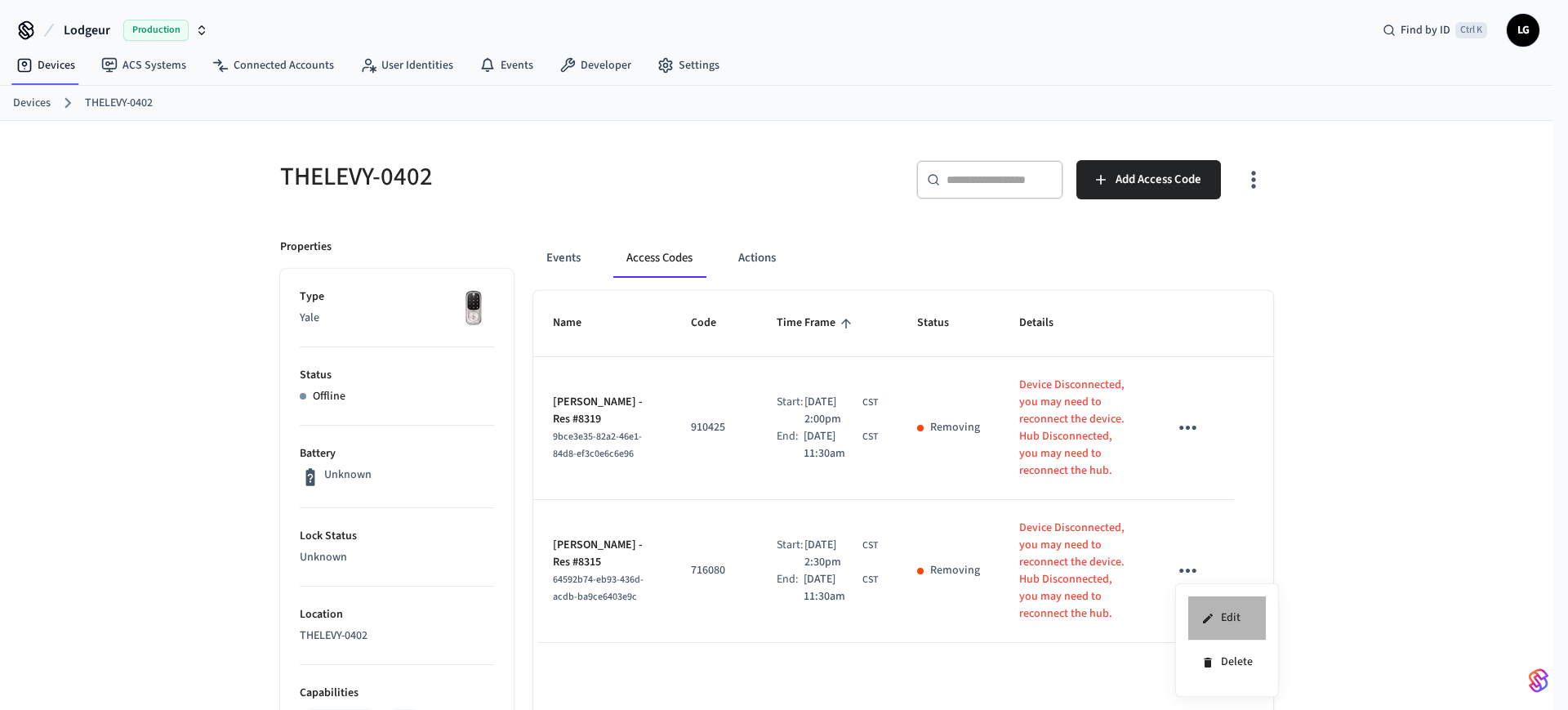
click at [1234, 621] on li "Edit" at bounding box center [1226, 618] width 78 height 44
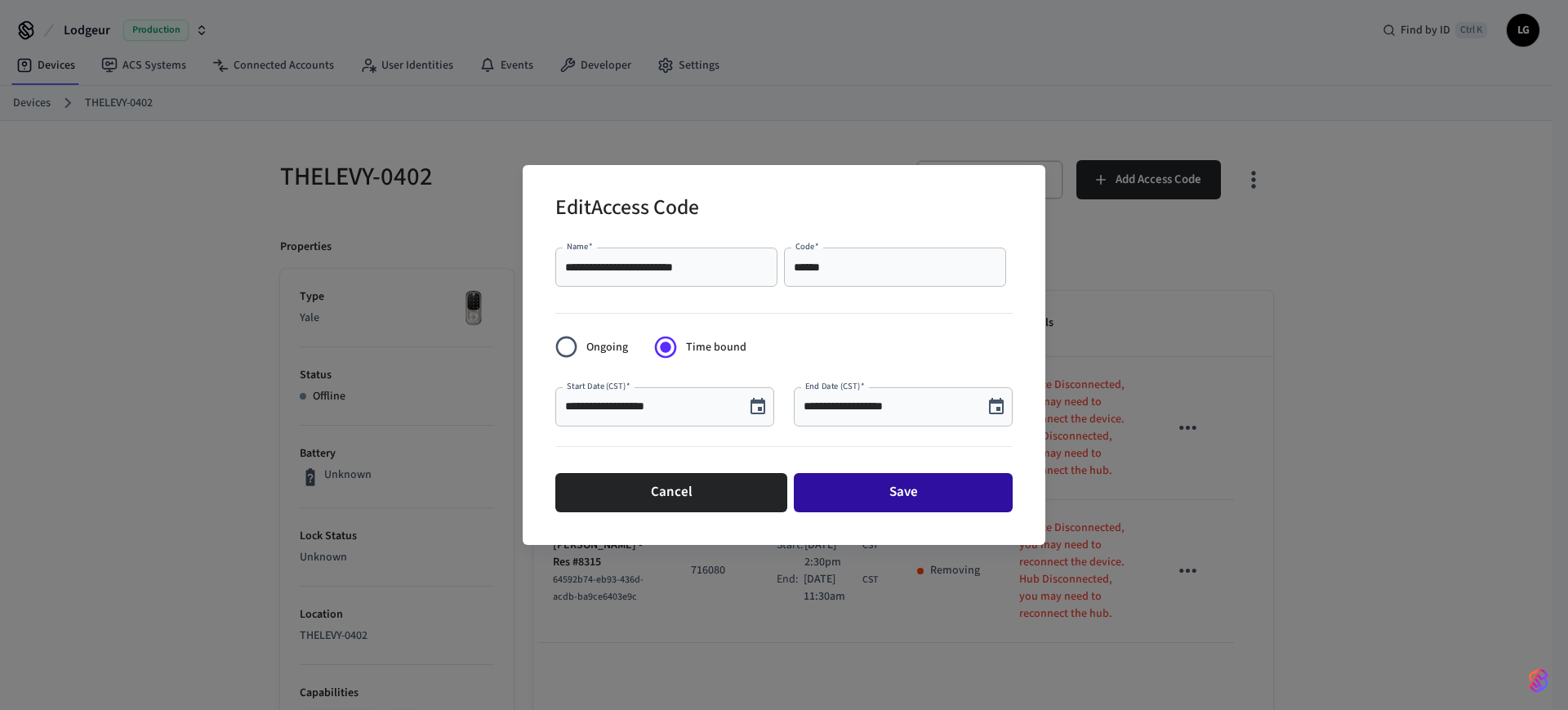
click at [870, 492] on button "Save" at bounding box center [904, 492] width 219 height 39
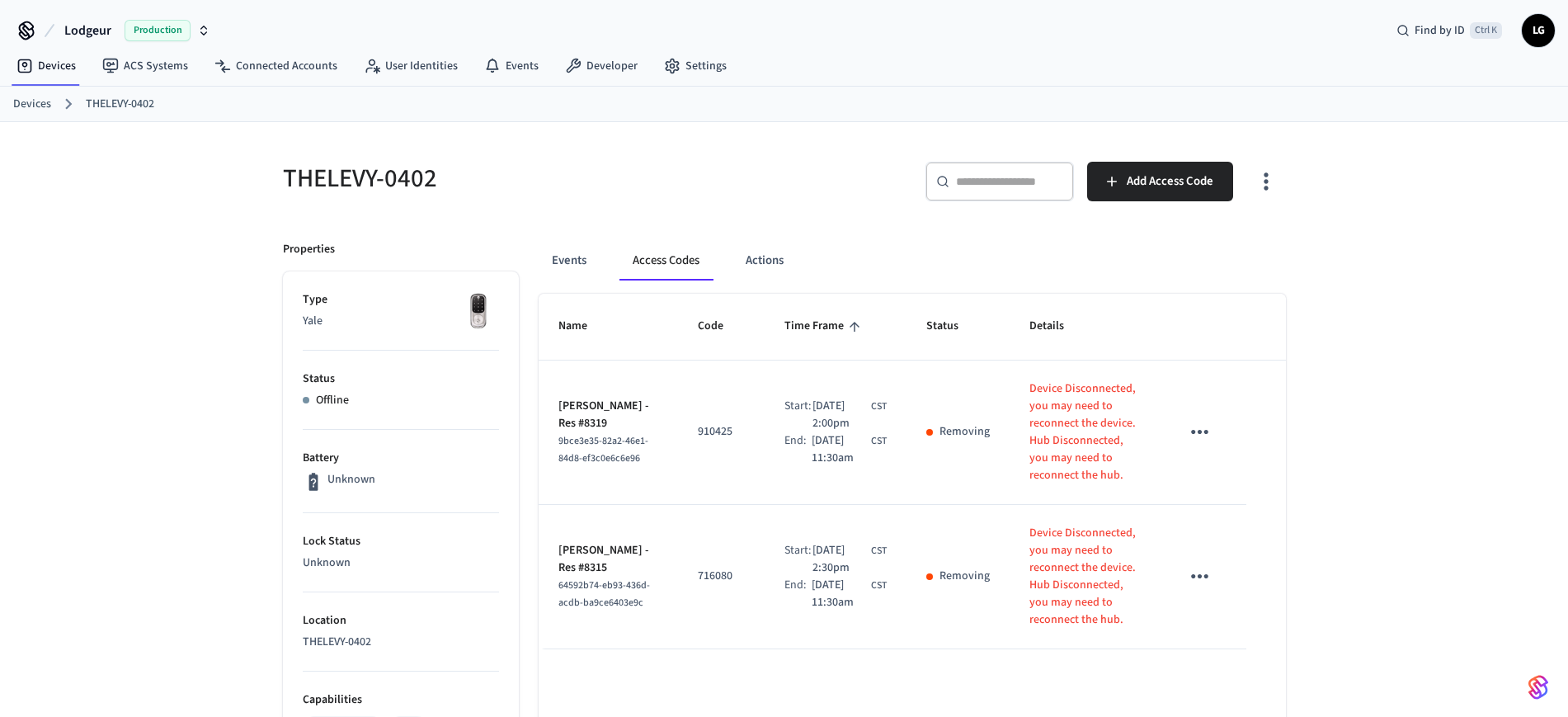
click at [1423, 449] on div "THELEVY-0402 ​ ​ Add Access Code Properties Type Yale Status Offline Battery Un…" at bounding box center [784, 685] width 1568 height 1126
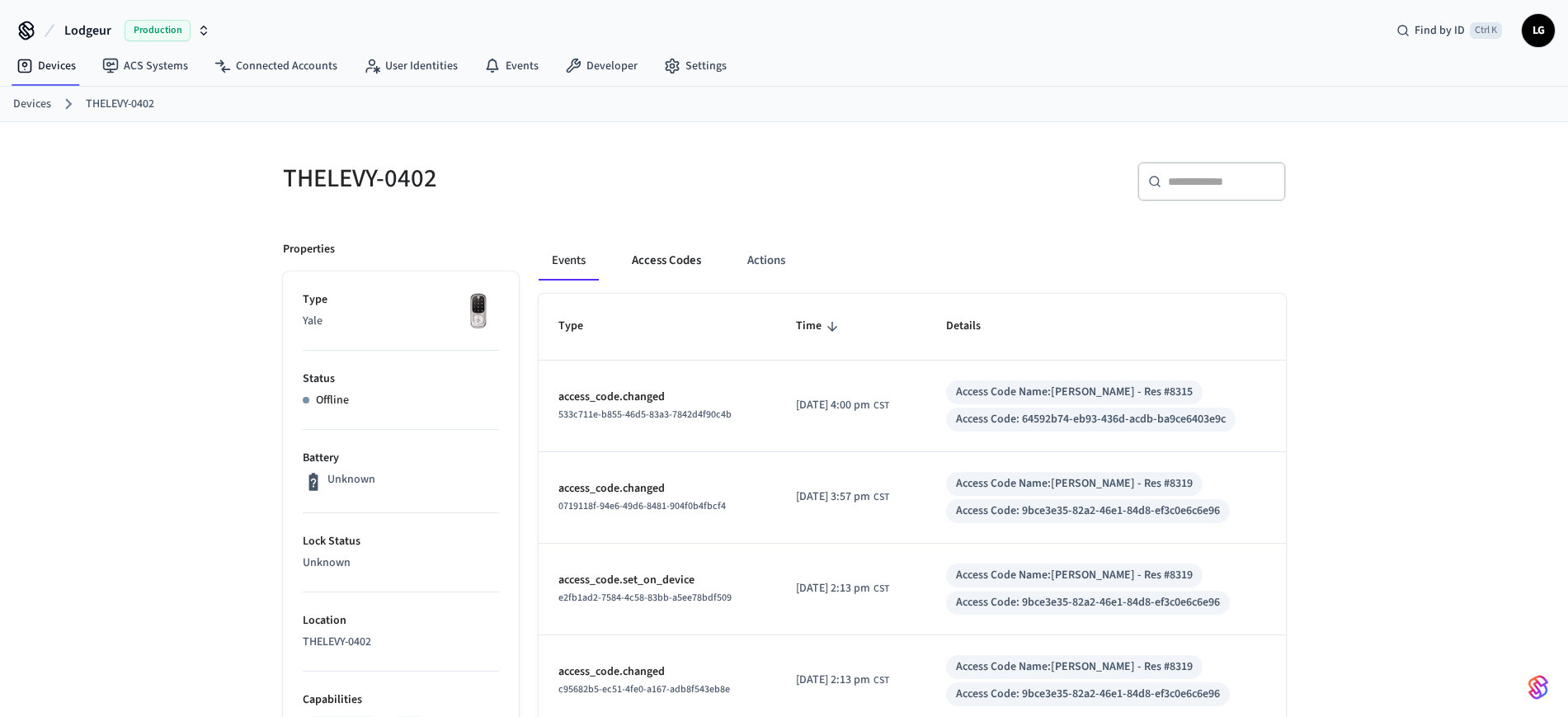
click at [640, 263] on button "Access Codes" at bounding box center [666, 260] width 96 height 40
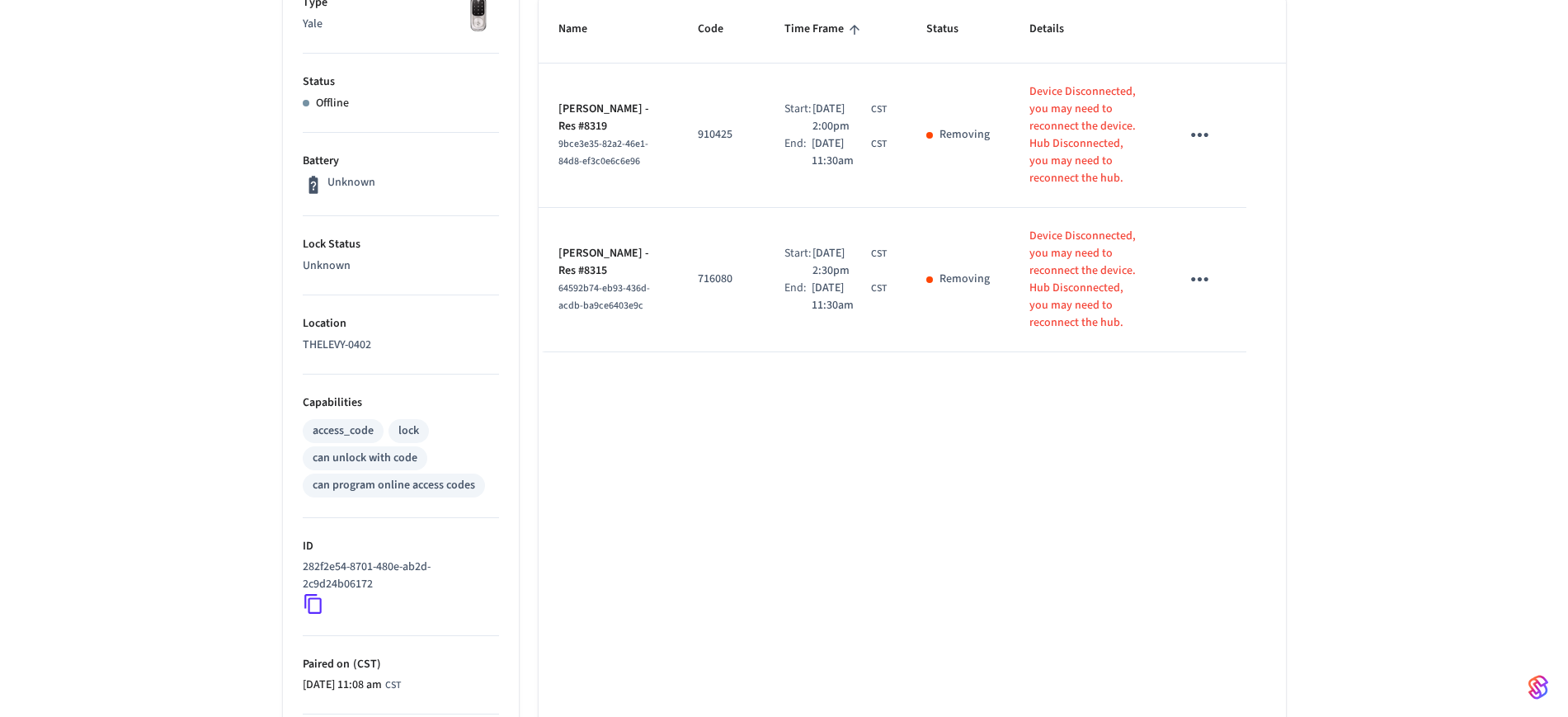
scroll to position [309, 0]
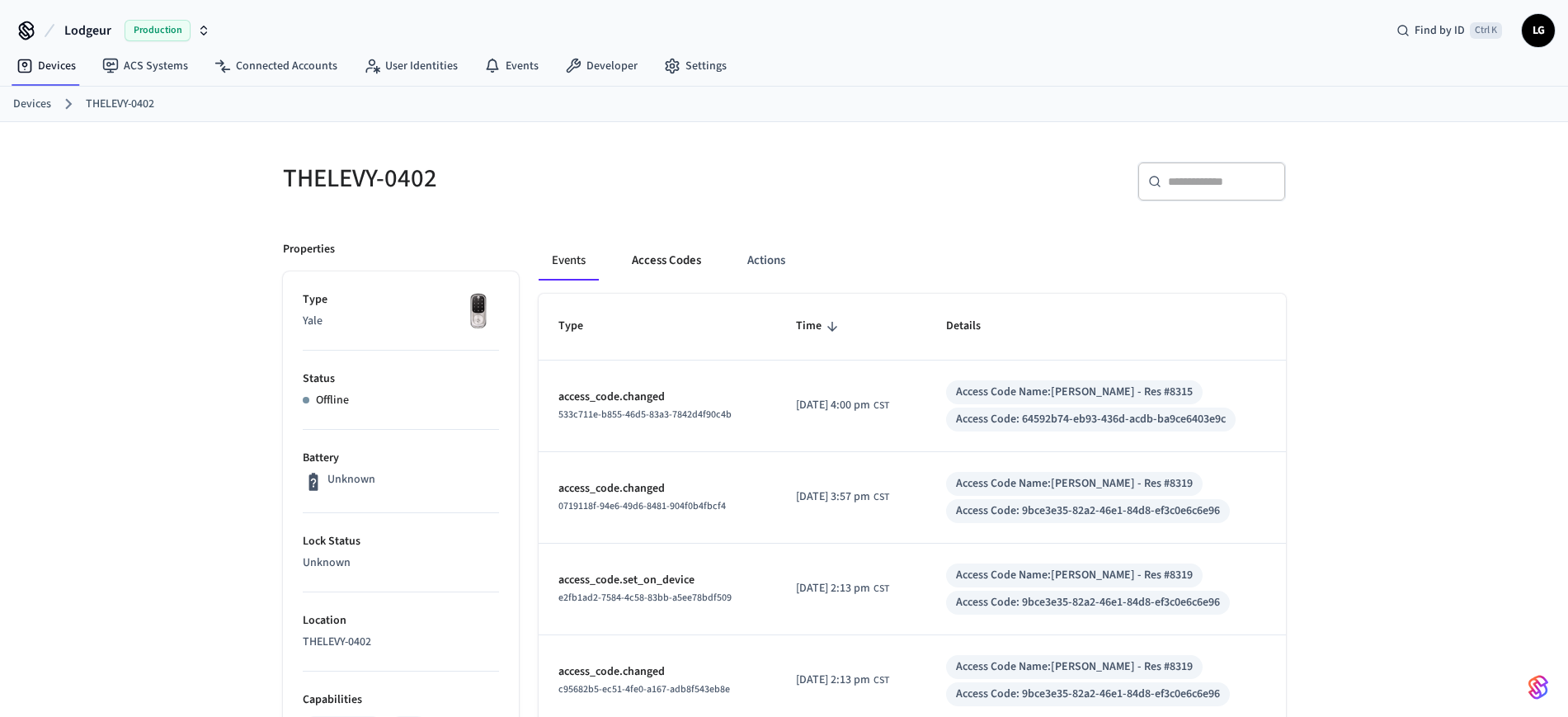
click at [679, 268] on button "Access Codes" at bounding box center [666, 260] width 96 height 40
